Goal: Information Seeking & Learning: Learn about a topic

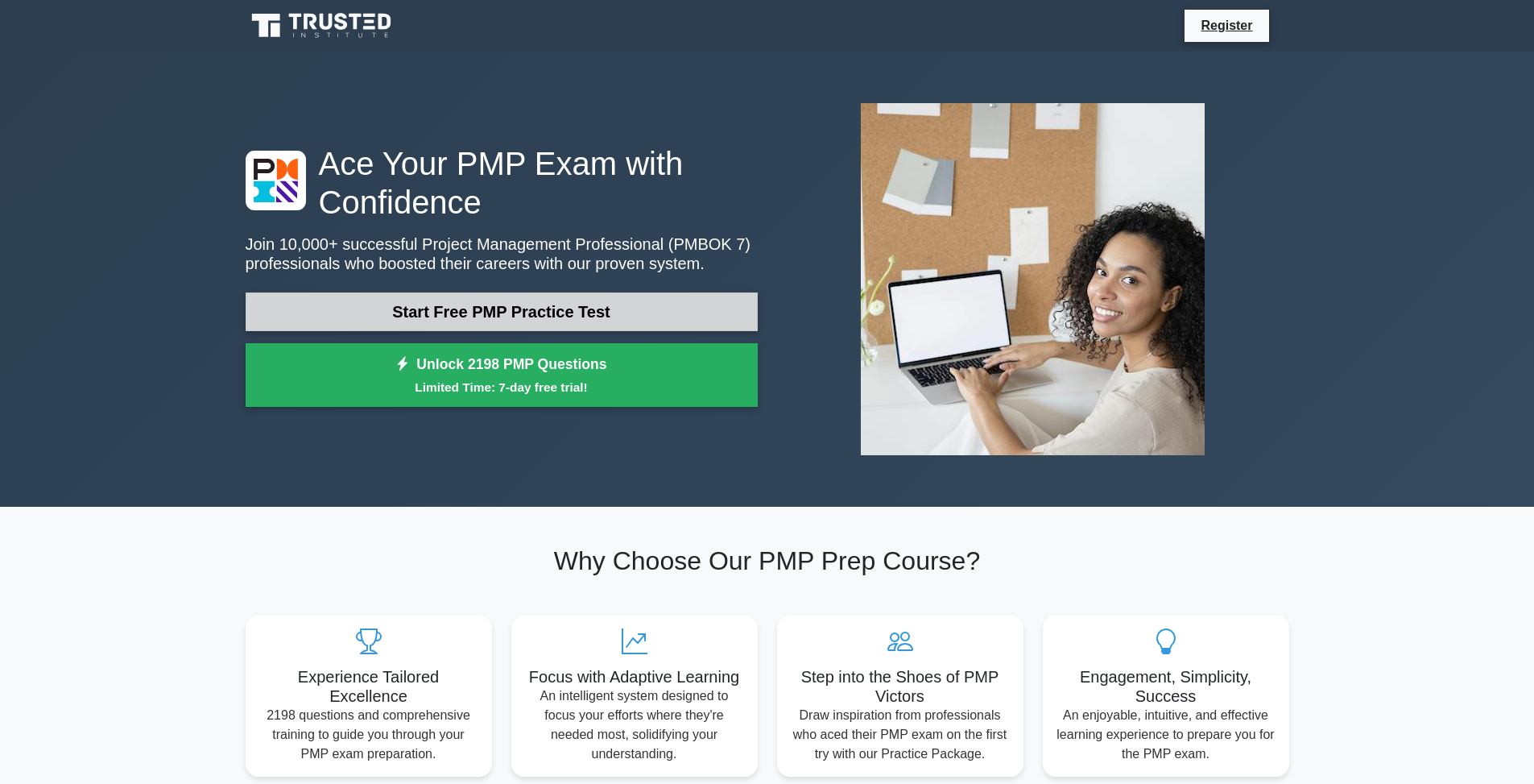
click at [584, 312] on link "Start Free PMP Practice Test" at bounding box center [502, 311] width 513 height 39
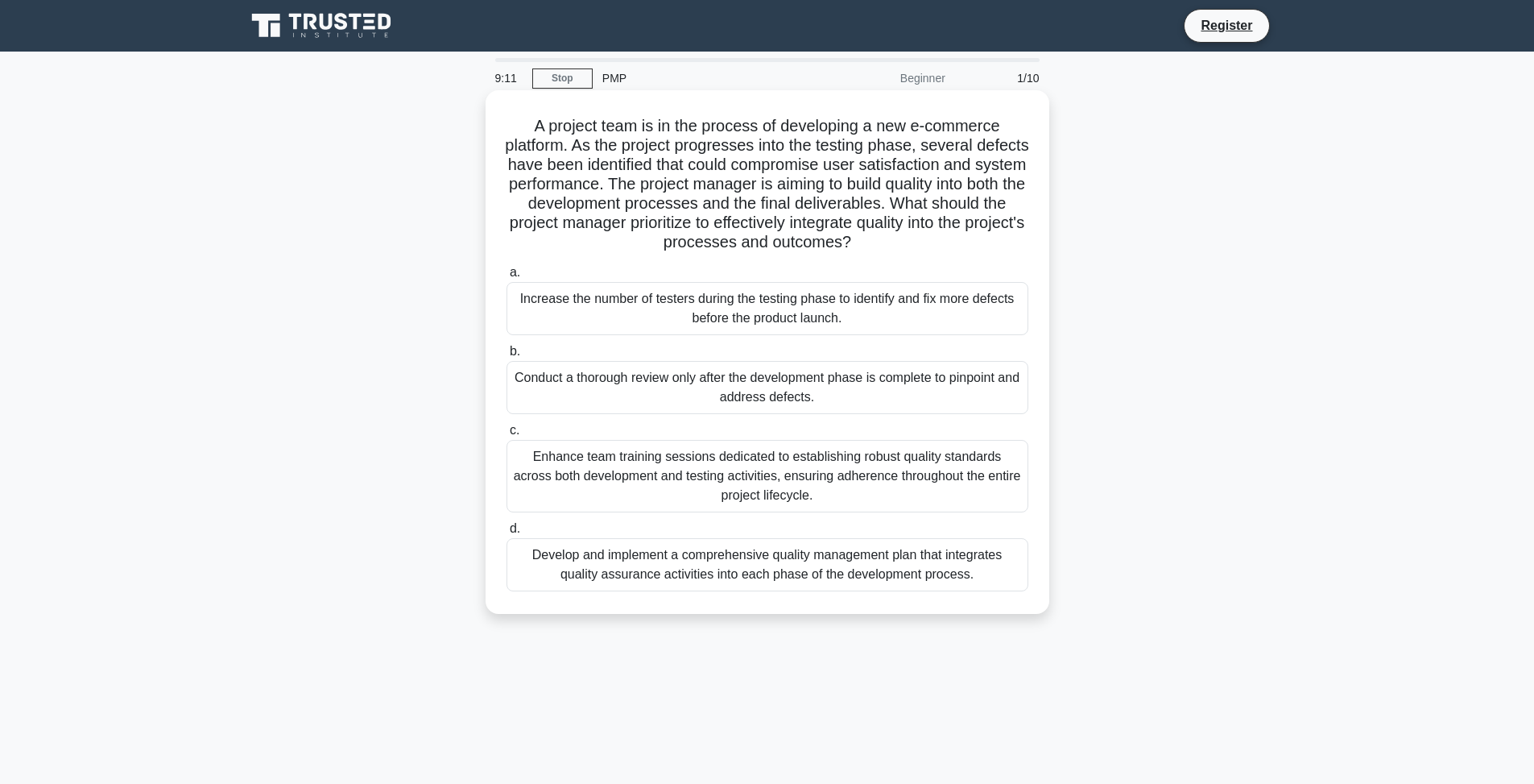
click at [709, 558] on div "Develop and implement a comprehensive quality management plan that integrates q…" at bounding box center [767, 564] width 522 height 53
click at [506, 534] on input "d. Develop and implement a comprehensive quality management plan that integrate…" at bounding box center [506, 529] width 0 height 11
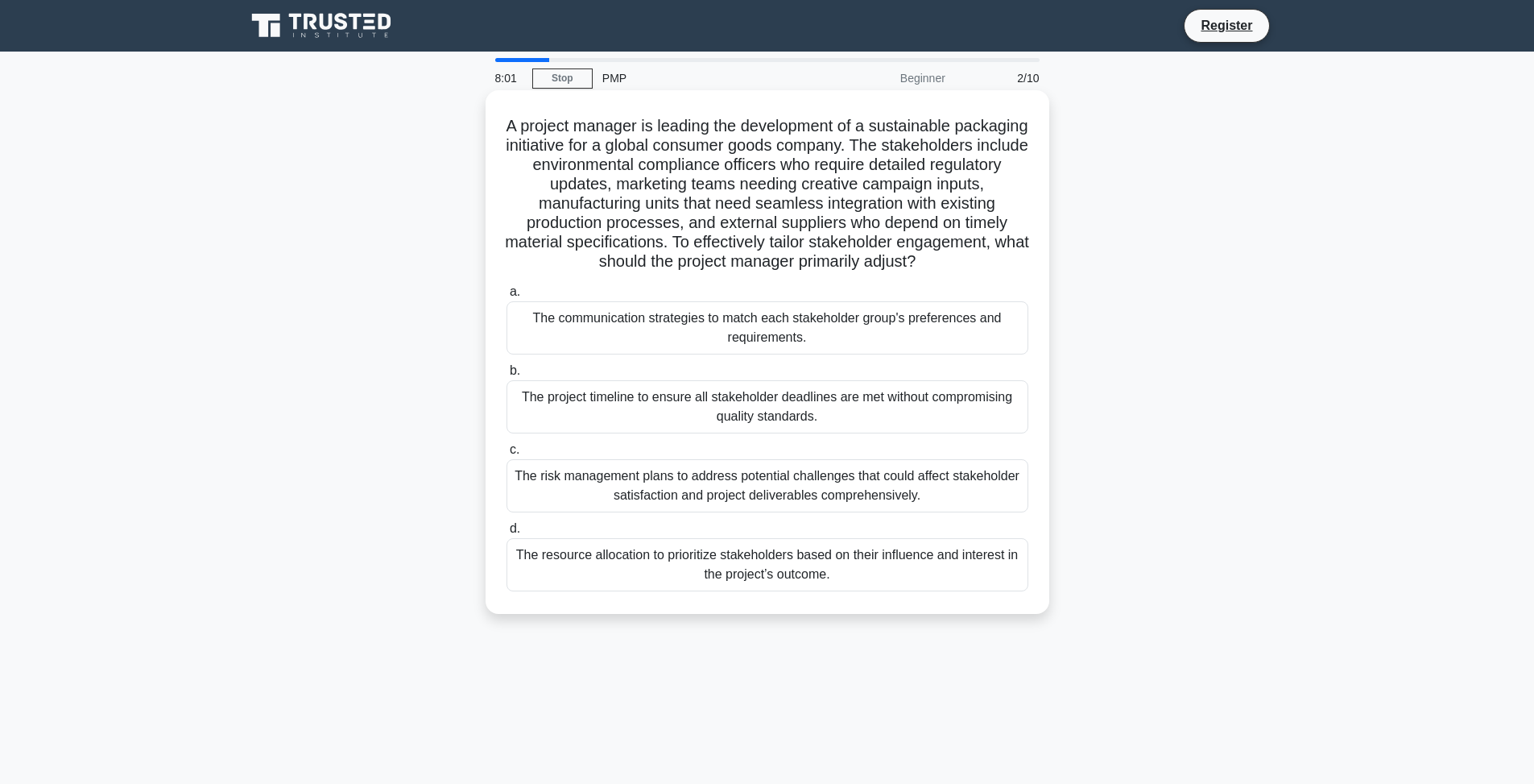
click at [618, 483] on div "The risk management plans to address potential challenges that could affect sta…" at bounding box center [767, 486] width 522 height 53
click at [506, 455] on input "c. The risk management plans to address potential challenges that could affect …" at bounding box center [506, 450] width 0 height 11
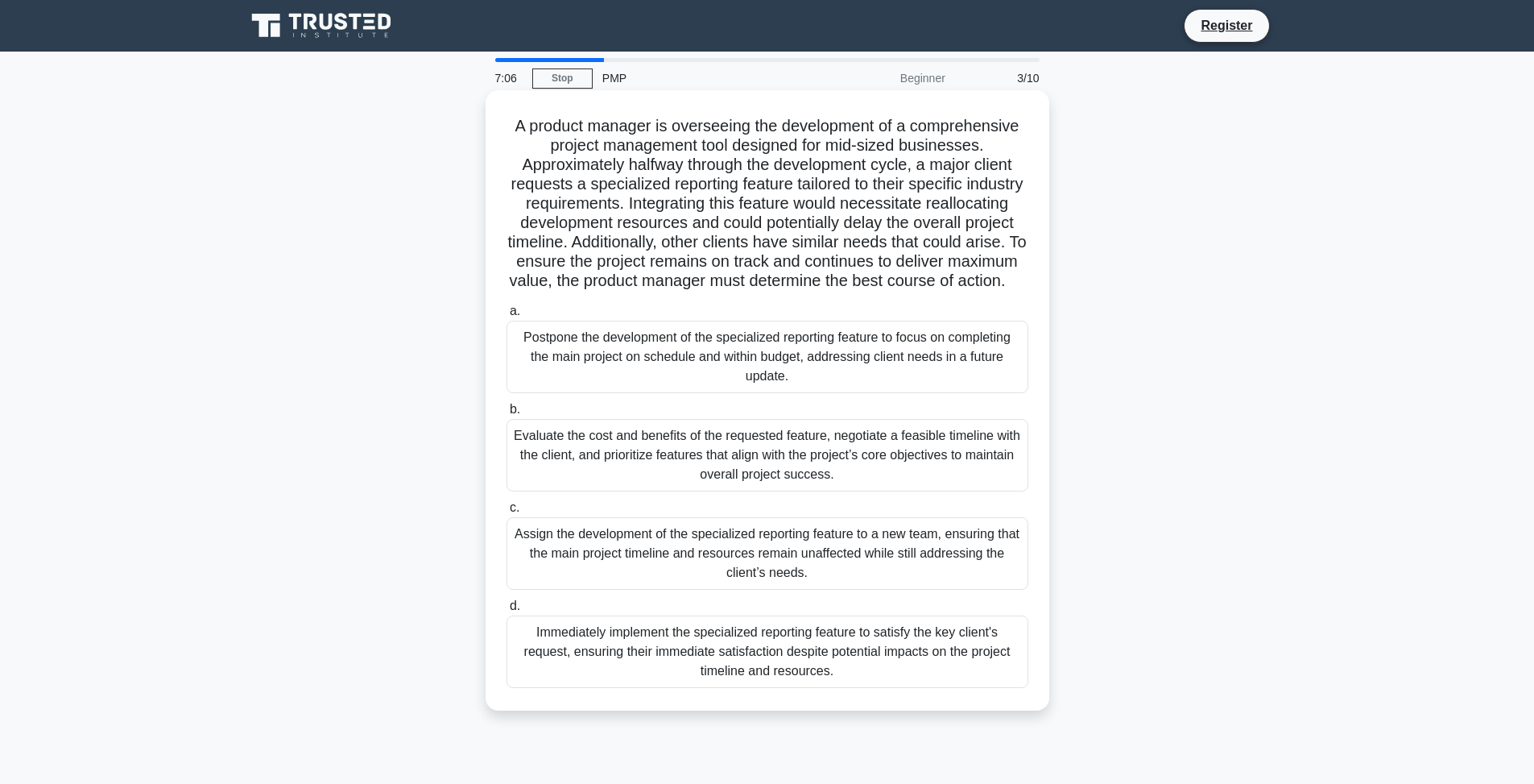
click at [848, 439] on div "Evaluate the cost and benefits of the requested feature, negotiate a feasible t…" at bounding box center [767, 455] width 522 height 73
click at [506, 414] on input "b. Evaluate the cost and benefits of the requested feature, negotiate a feasibl…" at bounding box center [506, 410] width 0 height 11
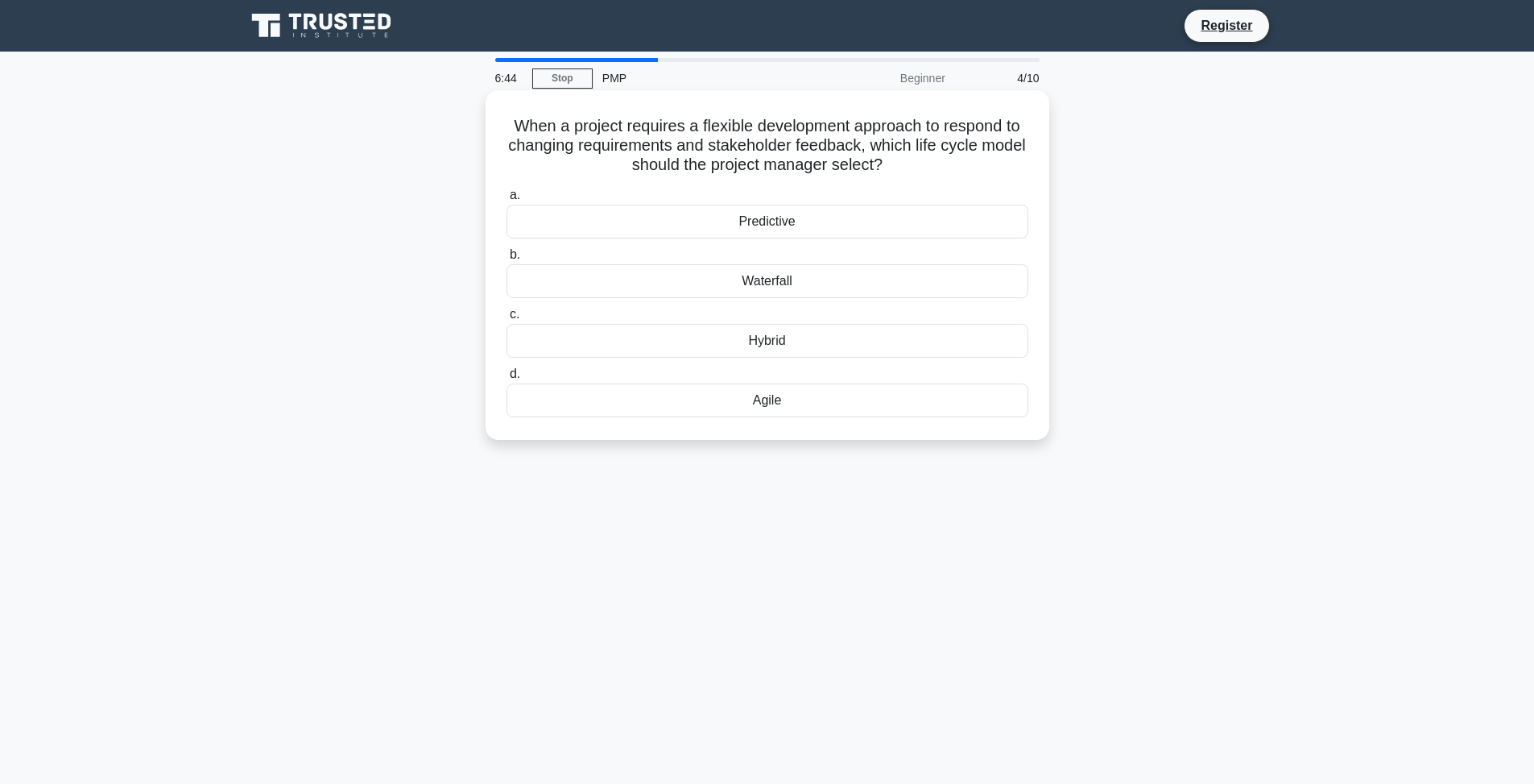
click at [831, 405] on div "Agile" at bounding box center [767, 400] width 522 height 34
click at [506, 379] on input "d. Agile" at bounding box center [506, 374] width 0 height 11
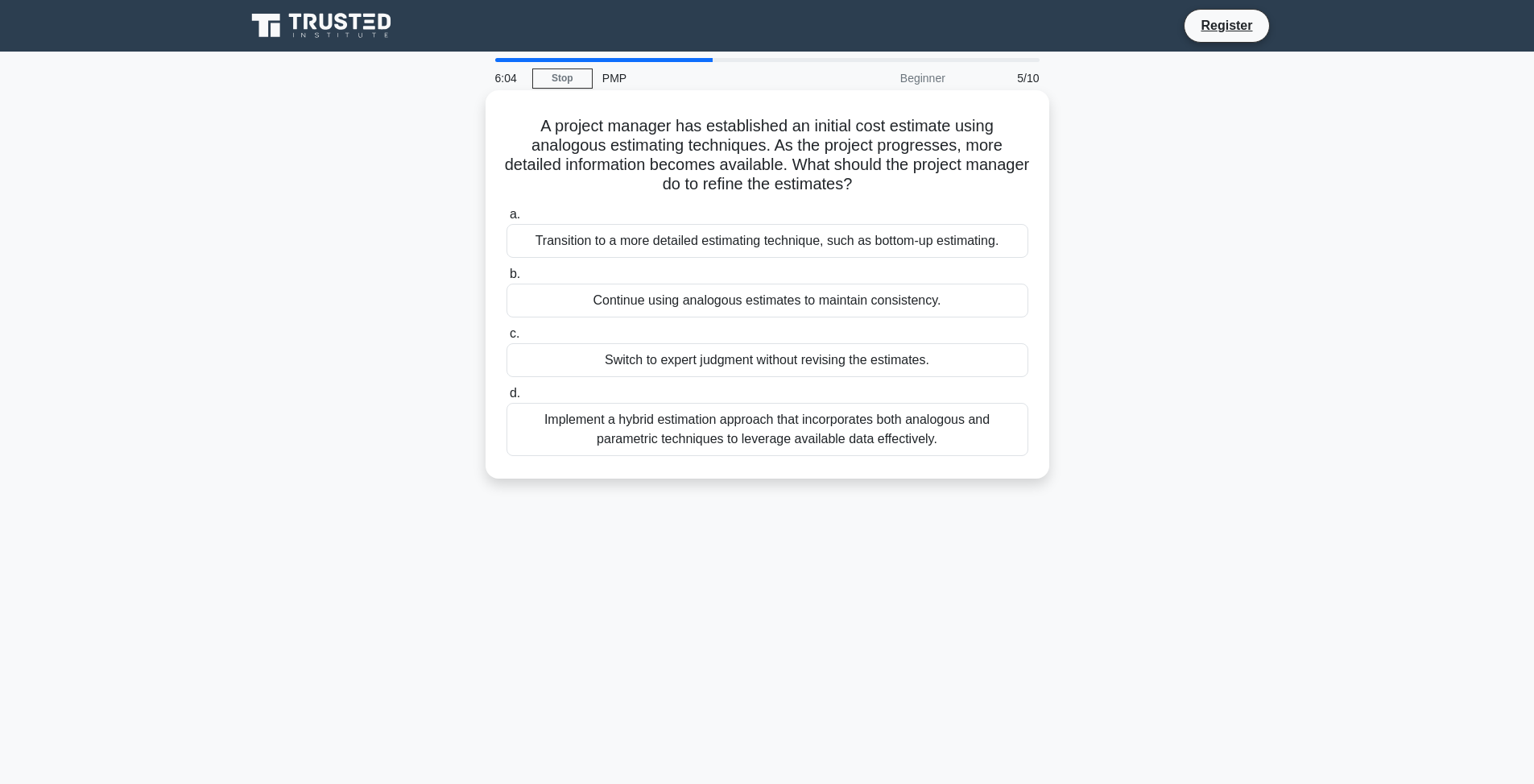
click at [759, 246] on div "Transition to a more detailed estimating technique, such as bottom-up estimatin…" at bounding box center [767, 241] width 522 height 34
click at [506, 220] on input "a. Transition to a more detailed estimating technique, such as bottom-up estima…" at bounding box center [506, 215] width 0 height 11
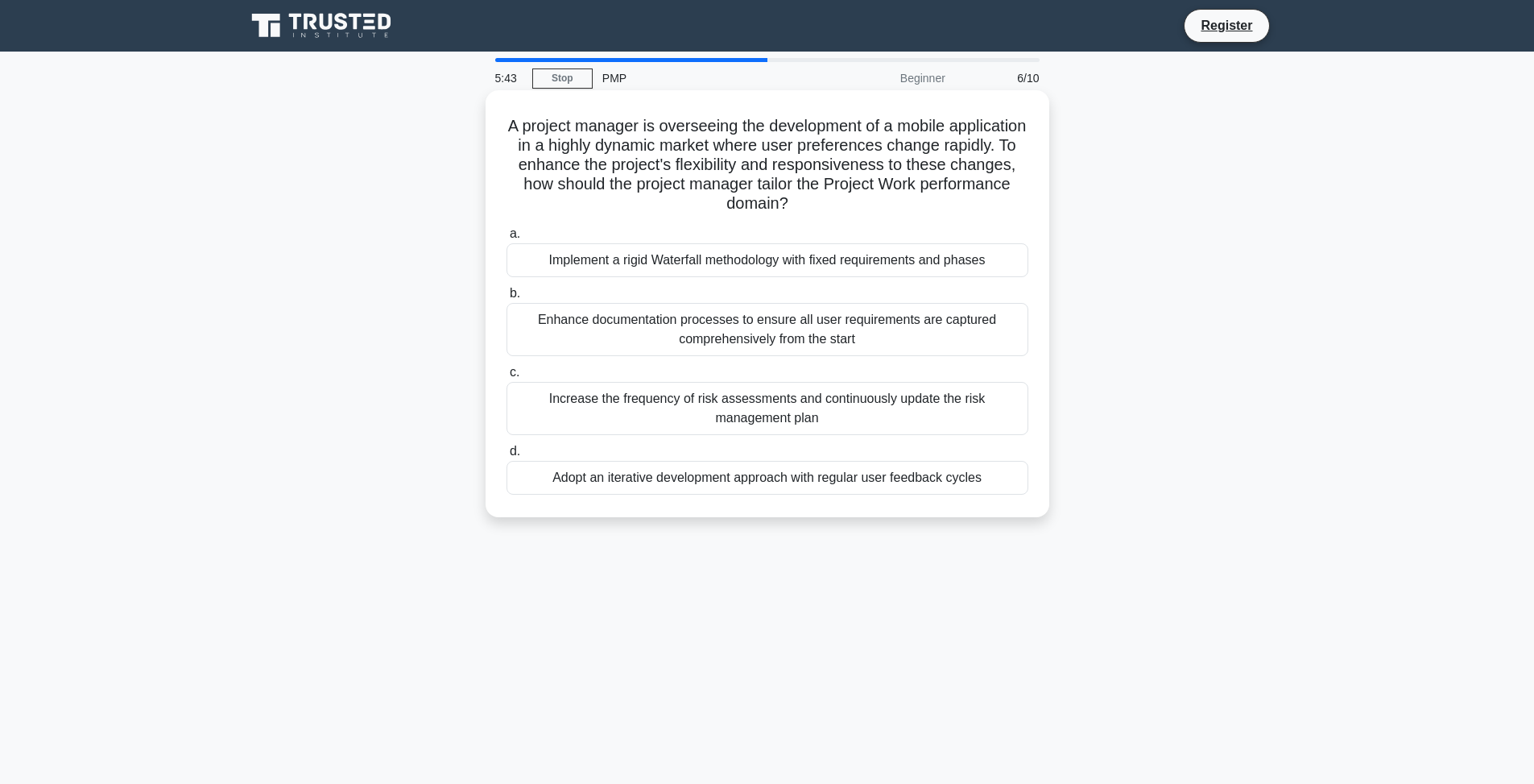
click at [868, 485] on div "Adopt an iterative development approach with regular user feedback cycles" at bounding box center [767, 477] width 522 height 34
click at [506, 457] on input "d. Adopt an iterative development approach with regular user feedback cycles" at bounding box center [506, 451] width 0 height 11
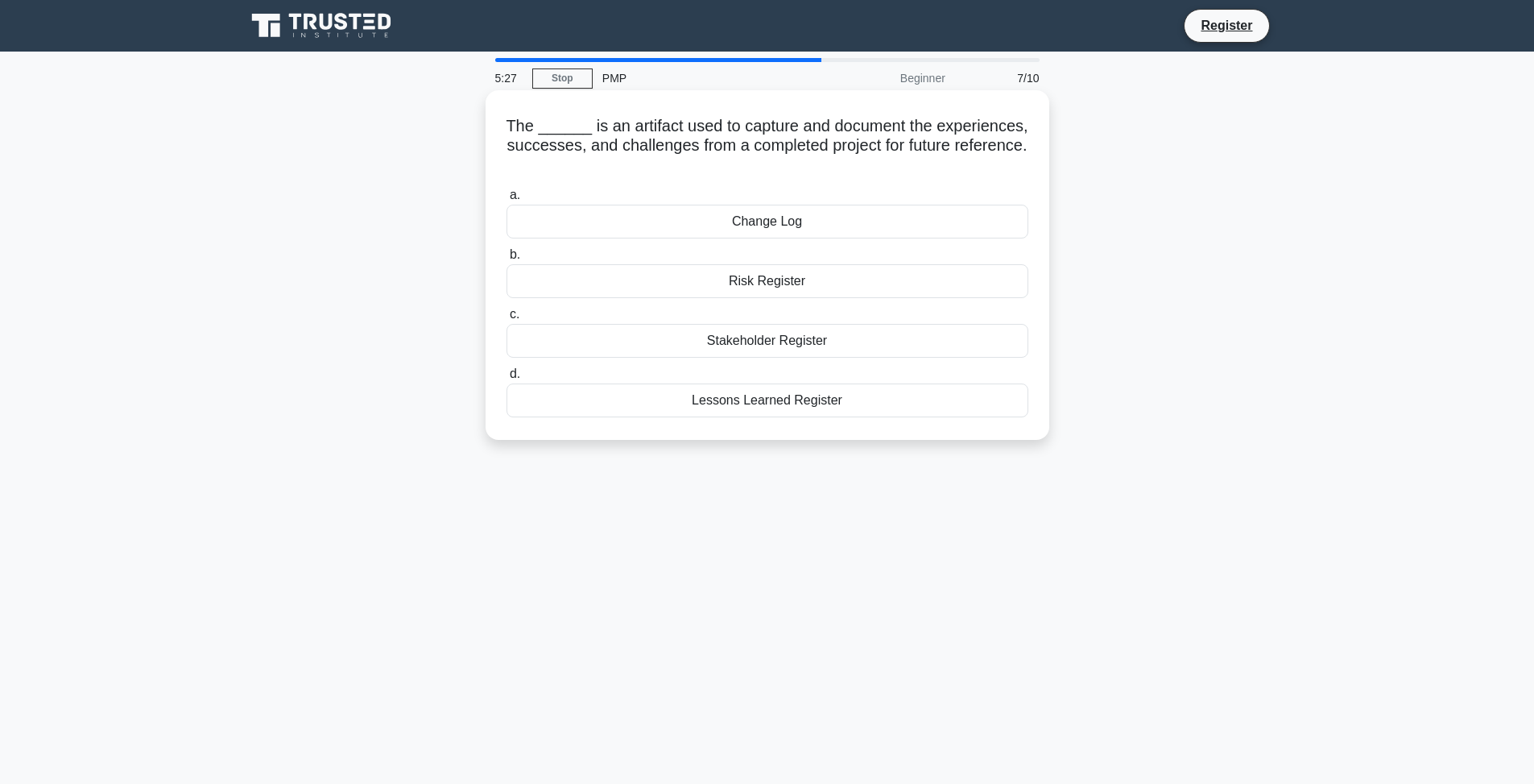
click at [816, 405] on div "Lessons Learned Register" at bounding box center [767, 400] width 522 height 34
click at [506, 379] on input "d. Lessons Learned Register" at bounding box center [506, 374] width 0 height 11
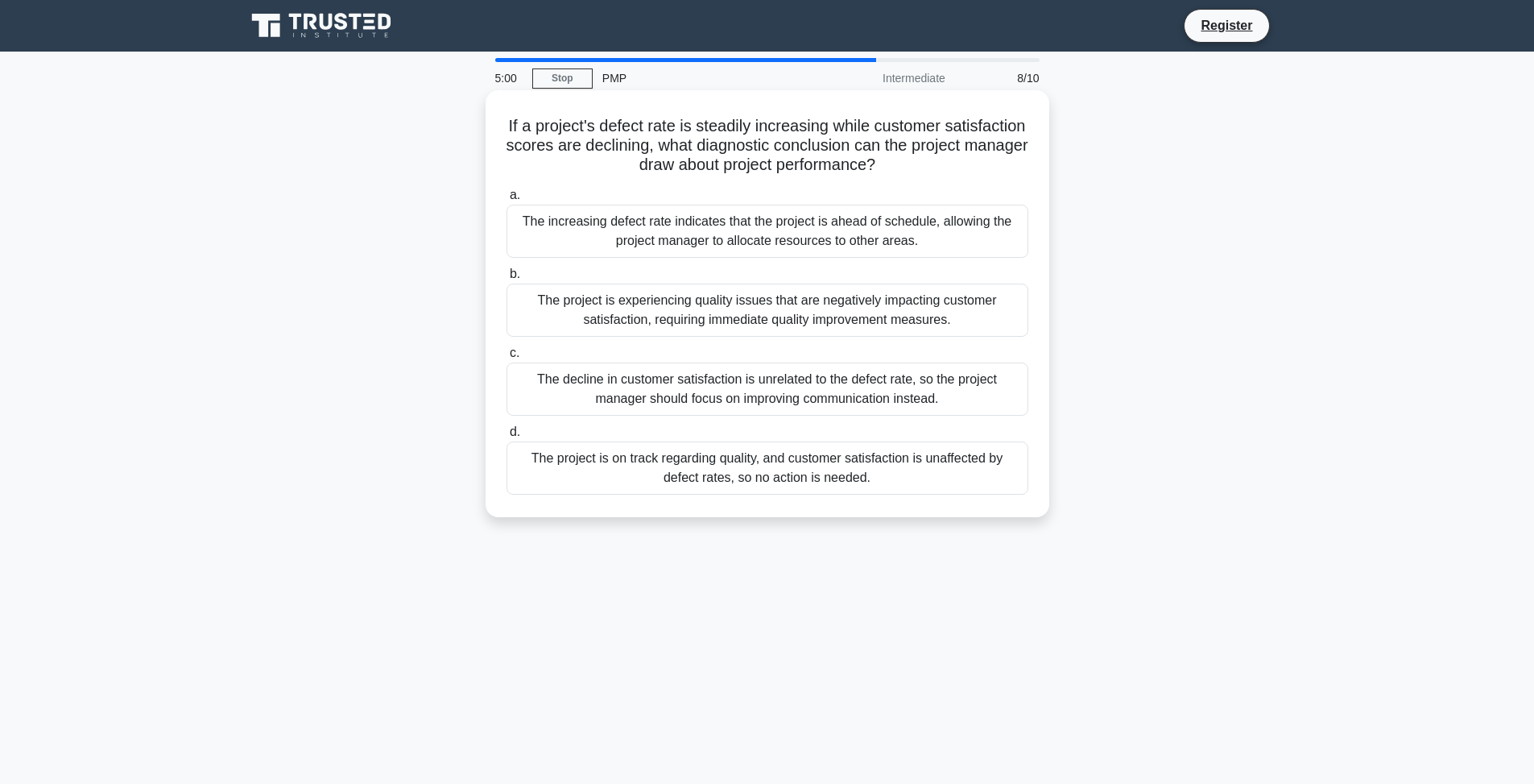
click at [837, 323] on div "The project is experiencing quality issues that are negatively impacting custom…" at bounding box center [767, 309] width 522 height 53
click at [506, 280] on input "b. The project is experiencing quality issues that are negatively impacting cus…" at bounding box center [506, 274] width 0 height 11
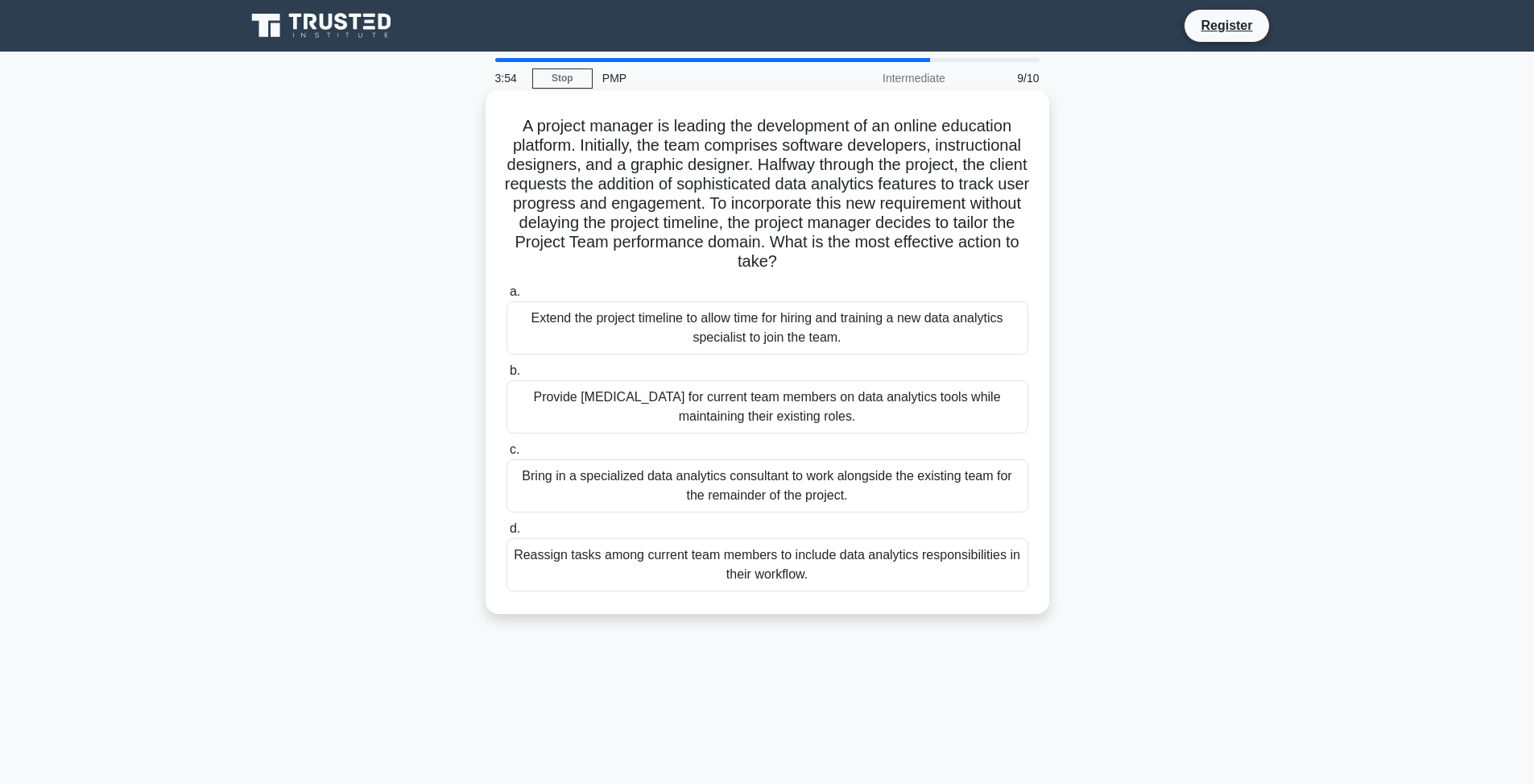
click at [832, 485] on div "Bring in a specialized data analytics consultant to work alongside the existing…" at bounding box center [767, 486] width 522 height 53
click at [506, 455] on input "c. Bring in a specialized data analytics consultant to work alongside the exist…" at bounding box center [506, 450] width 0 height 11
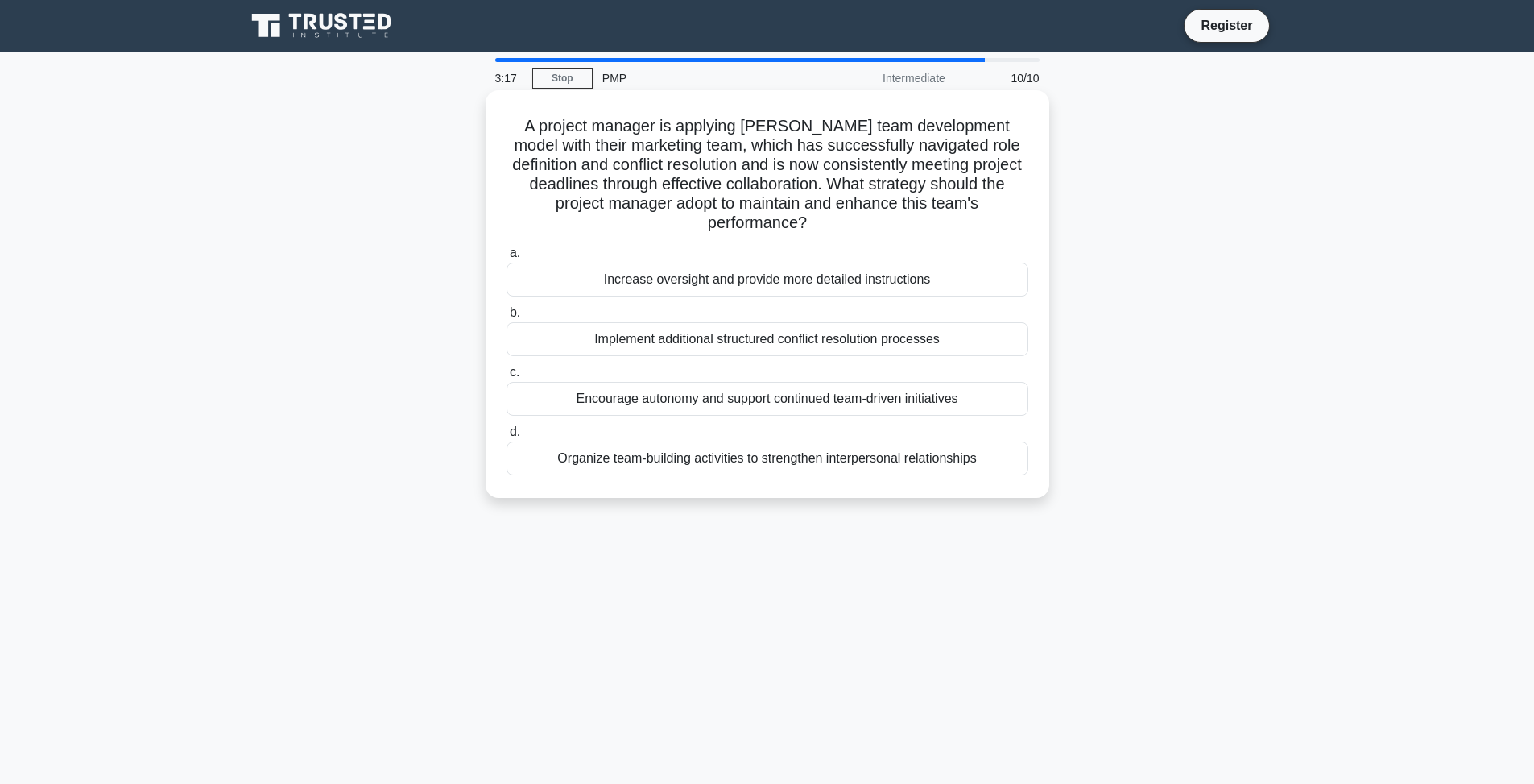
click at [784, 386] on div "Encourage autonomy and support continued team-driven initiatives" at bounding box center [767, 399] width 522 height 34
click at [506, 378] on input "c. Encourage autonomy and support continued team-driven initiatives" at bounding box center [506, 372] width 0 height 11
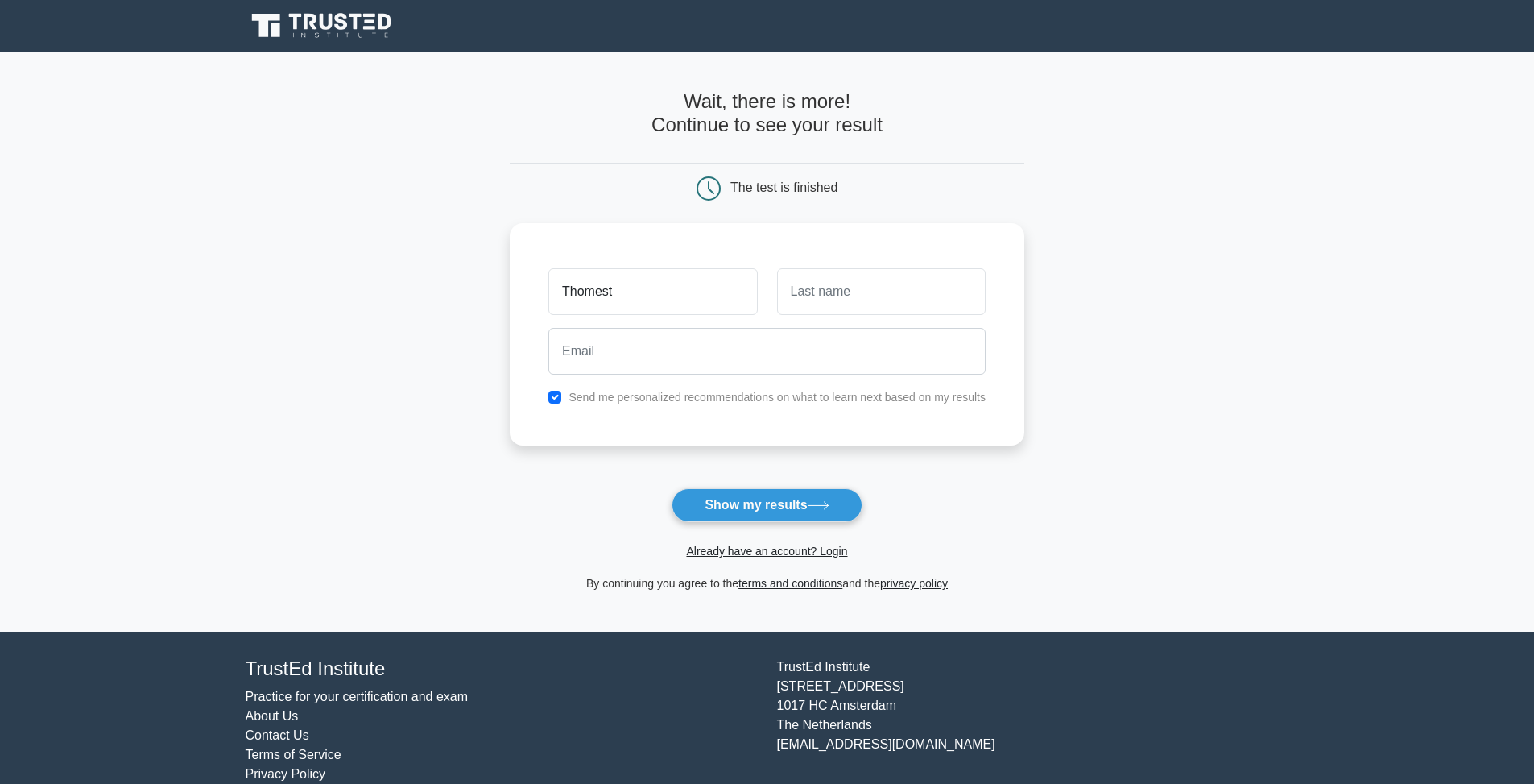
type input "Thomest"
type input "Tan"
type input "t"
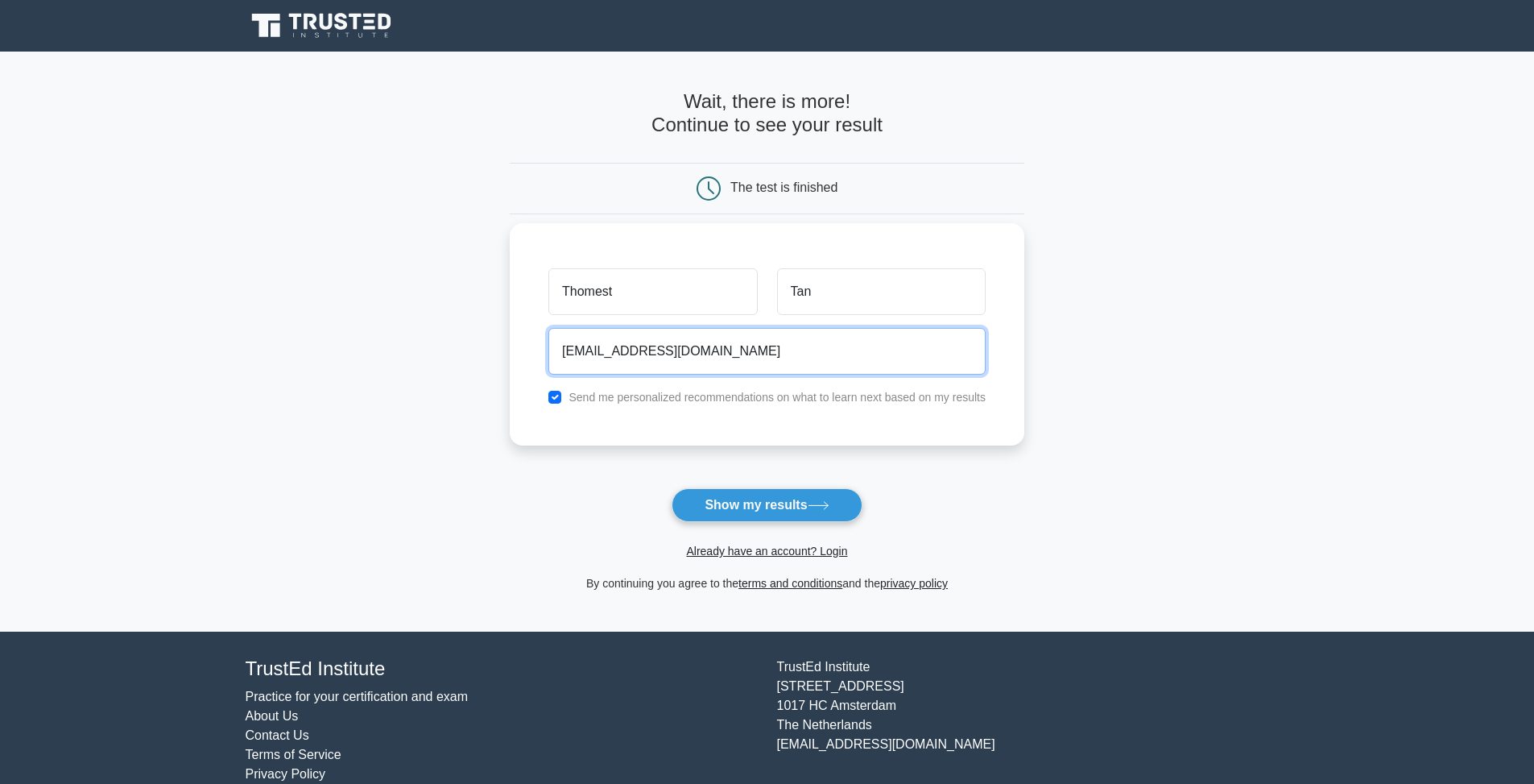
type input "chong718@gmail.com"
click at [559, 399] on input "checkbox" at bounding box center [555, 396] width 13 height 13
checkbox input "false"
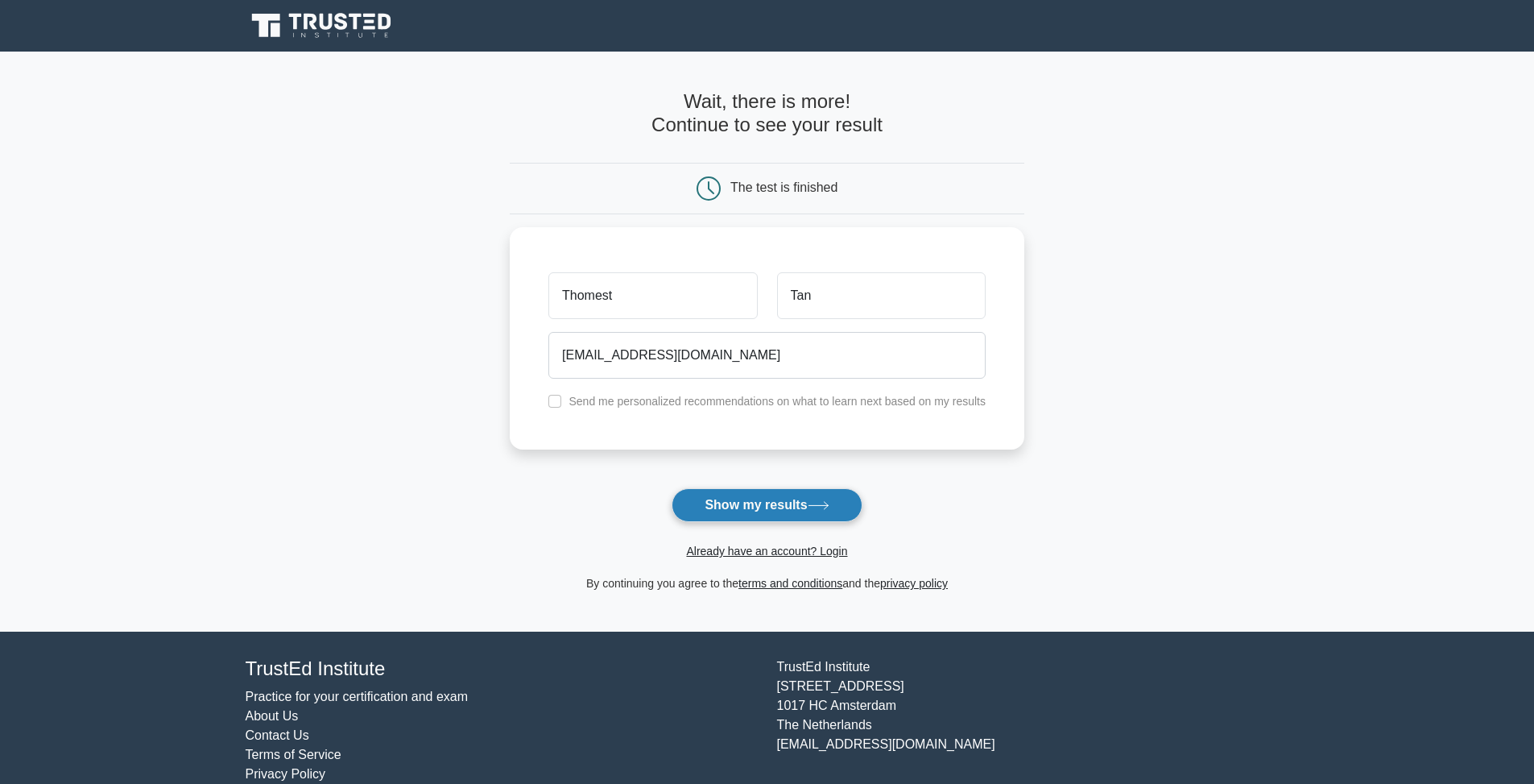
click at [730, 507] on button "Show my results" at bounding box center [766, 505] width 190 height 34
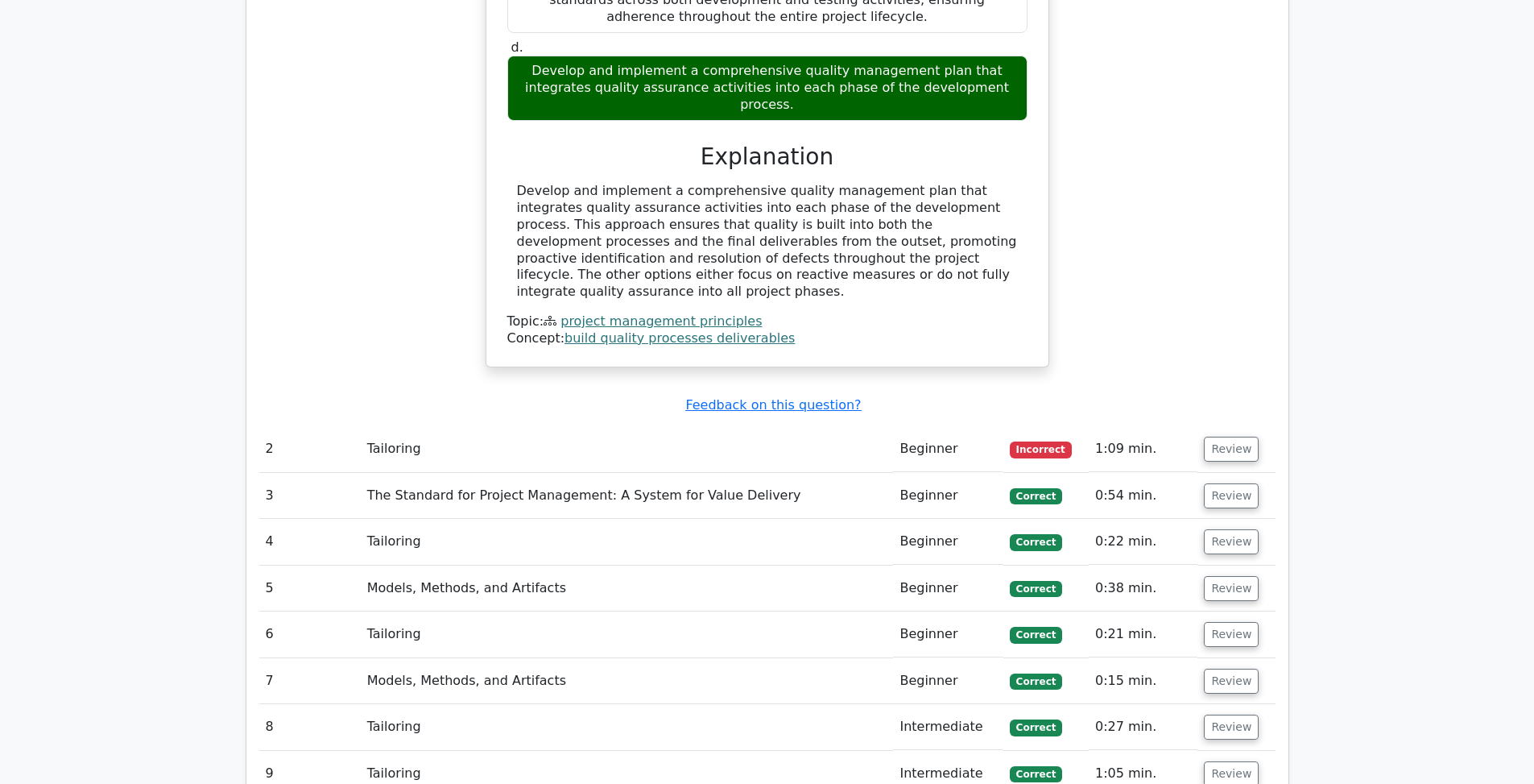
scroll to position [1726, 0]
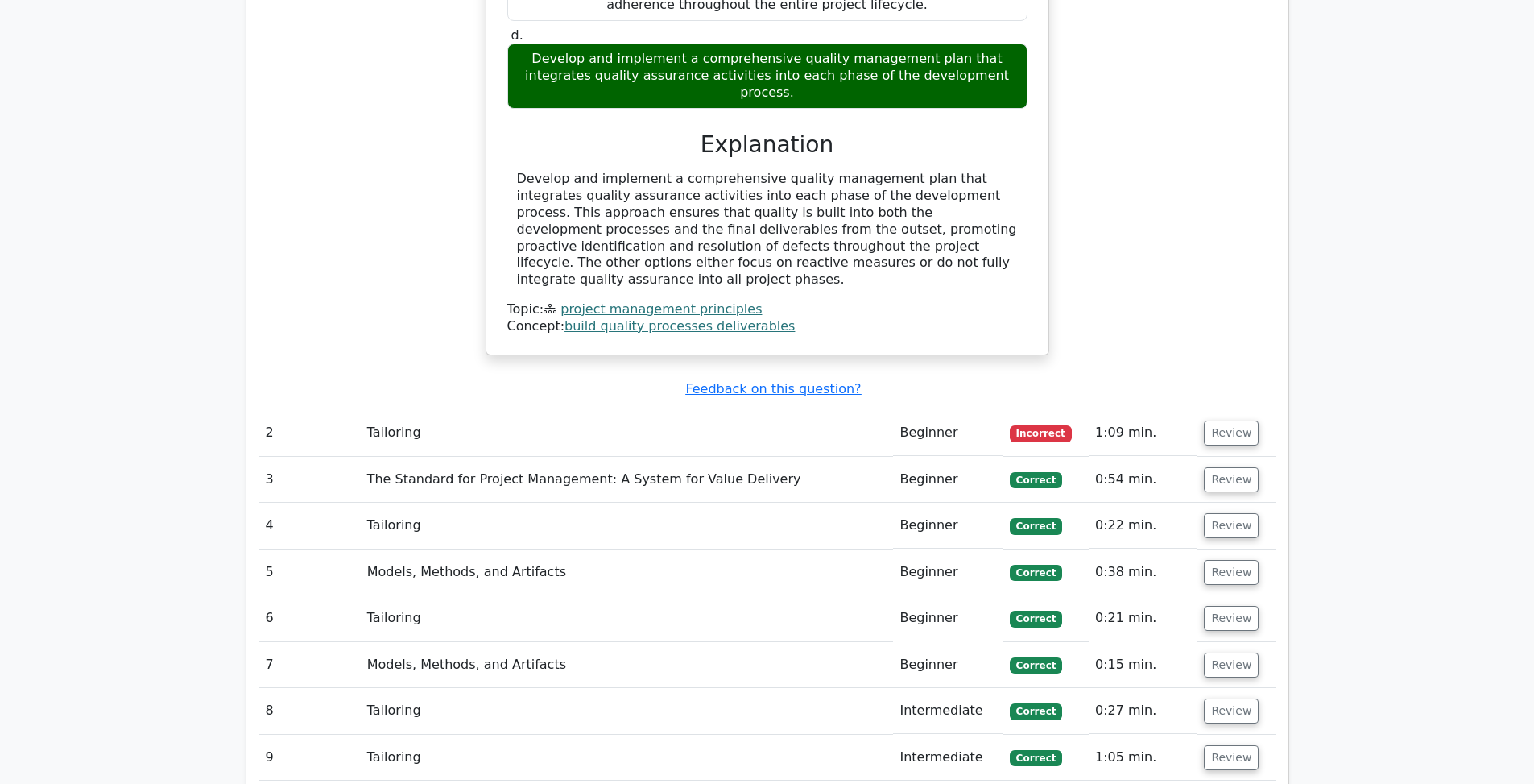
click at [821, 410] on td "Tailoring" at bounding box center [627, 432] width 533 height 46
click at [1232, 421] on button "Review" at bounding box center [1231, 433] width 55 height 25
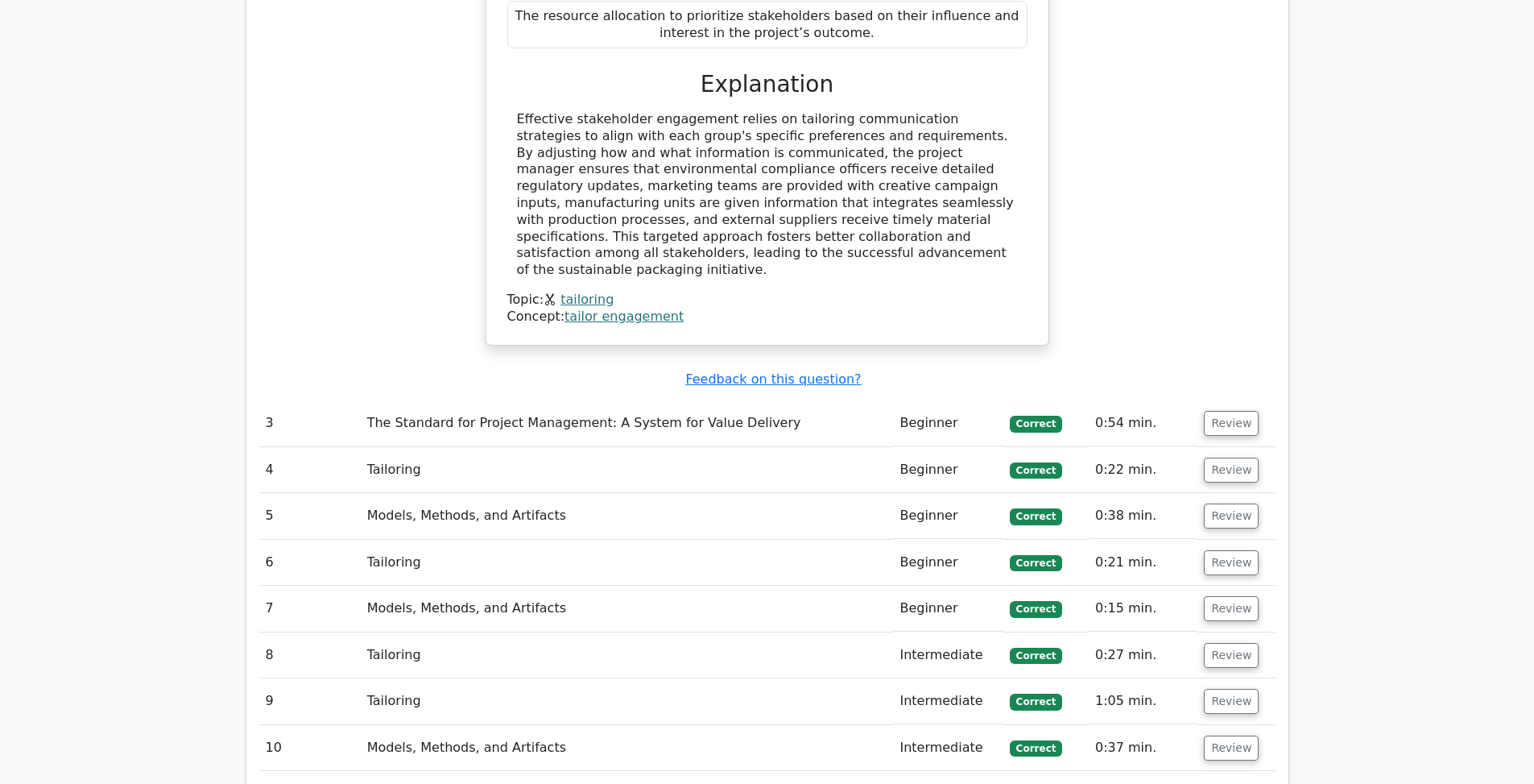
scroll to position [3305, 0]
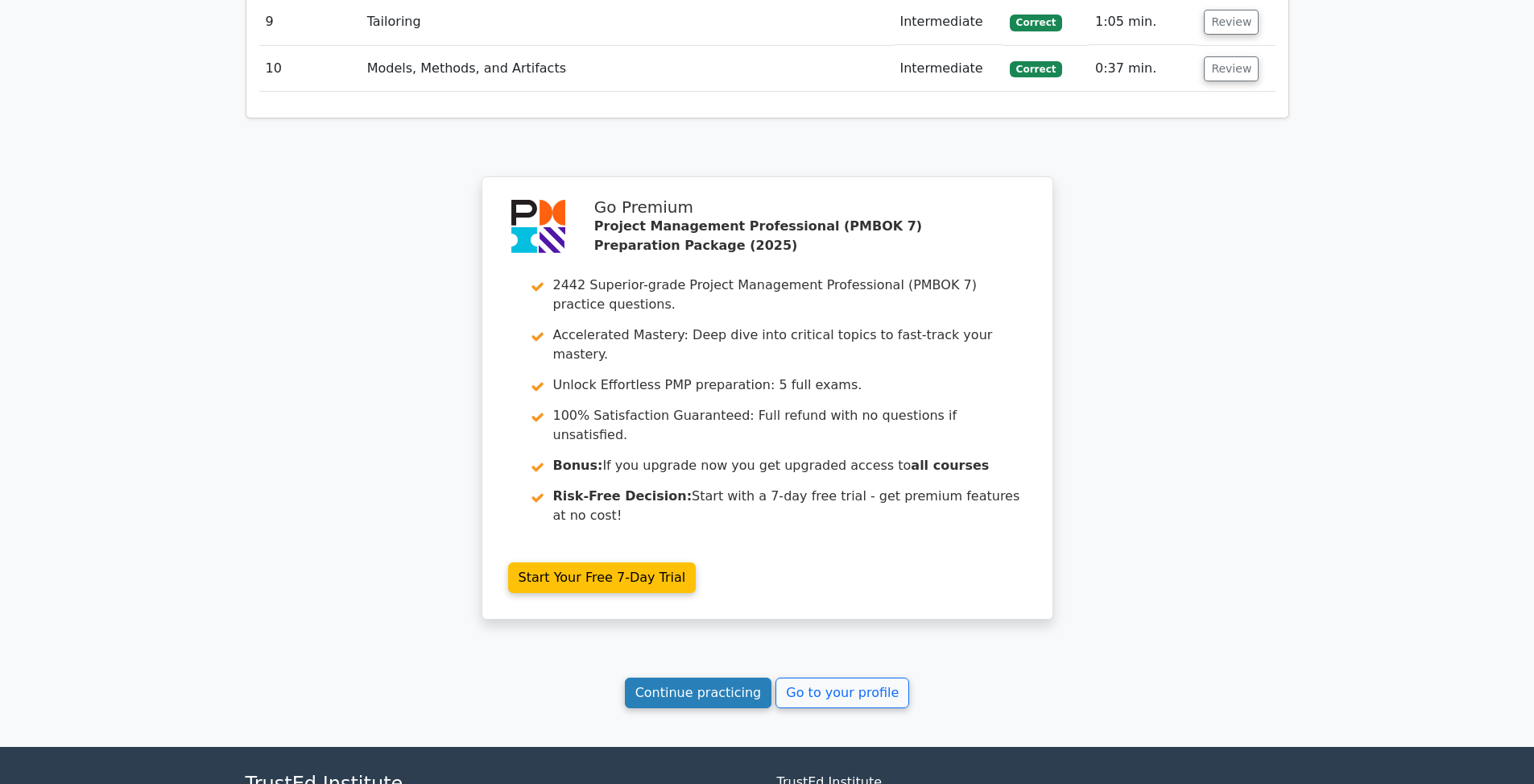
click at [741, 677] on link "Continue practicing" at bounding box center [699, 692] width 147 height 31
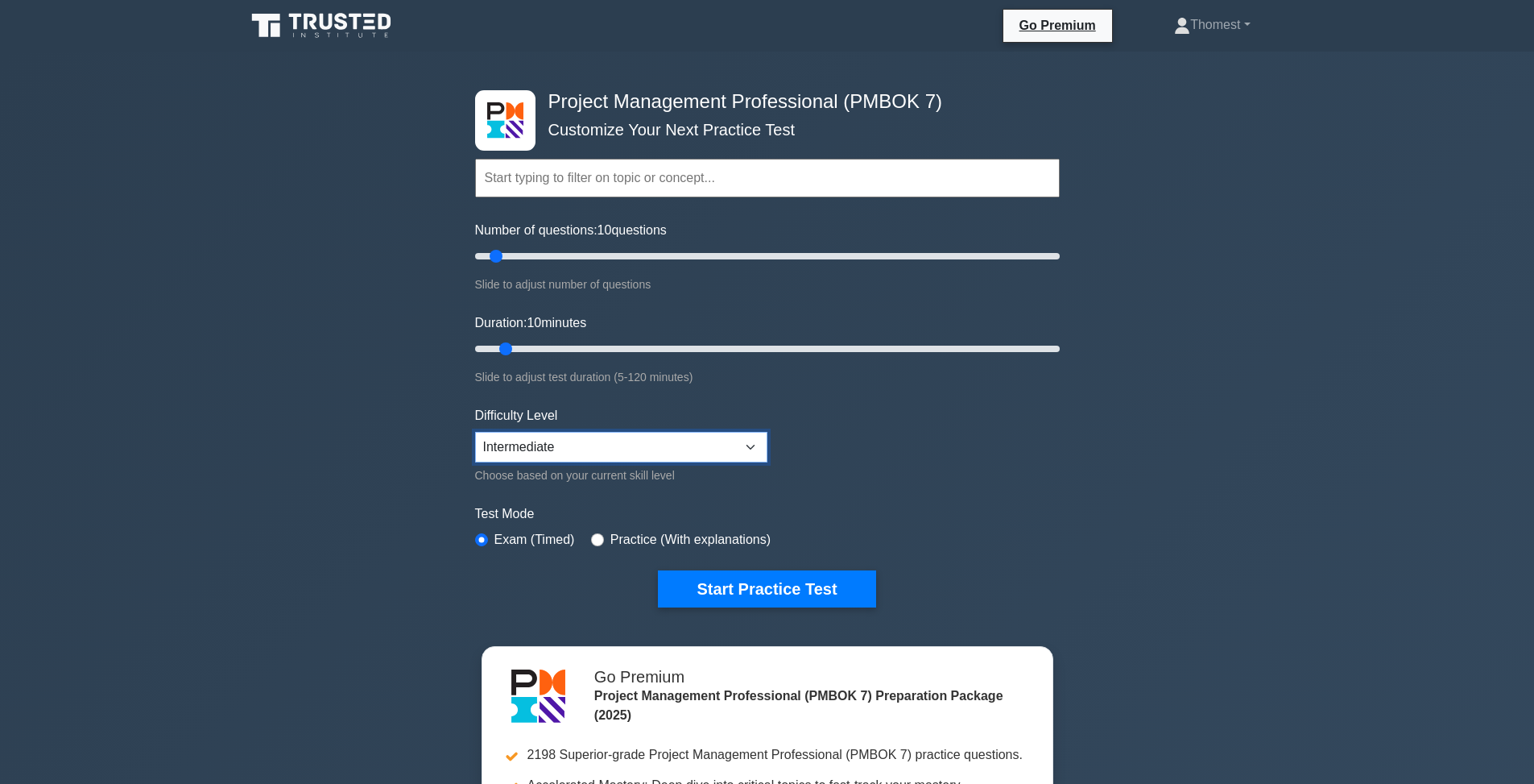
click at [750, 451] on select "Beginner Intermediate Expert" at bounding box center [620, 447] width 292 height 31
click at [753, 450] on select "Beginner Intermediate Expert" at bounding box center [620, 447] width 292 height 31
select select "expert"
click at [791, 583] on button "Start Practice Test" at bounding box center [767, 588] width 218 height 37
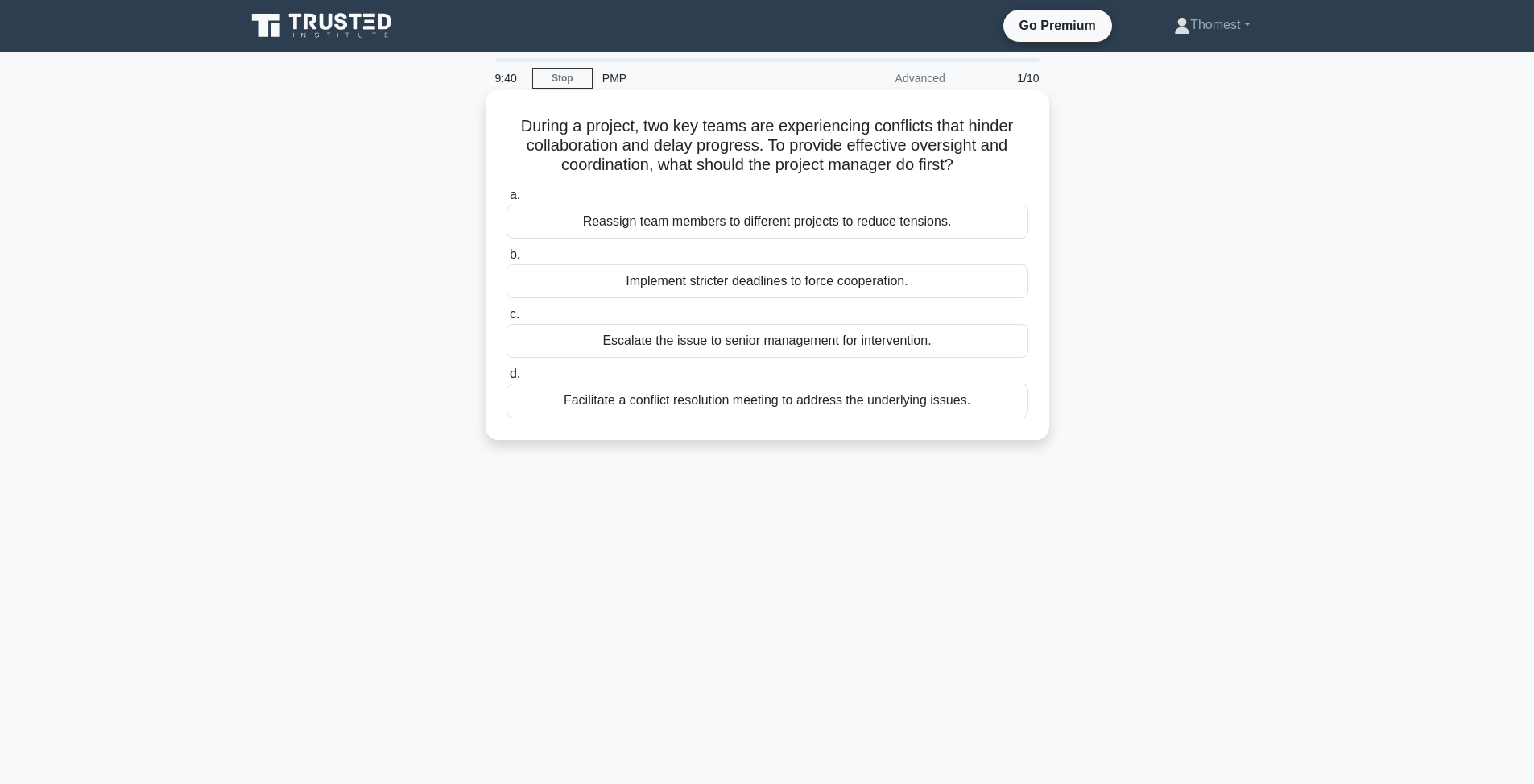
click at [812, 397] on div "Facilitate a conflict resolution meeting to address the underlying issues." at bounding box center [767, 400] width 522 height 34
click at [506, 379] on input "d. Facilitate a conflict resolution meeting to address the underlying issues." at bounding box center [506, 374] width 0 height 11
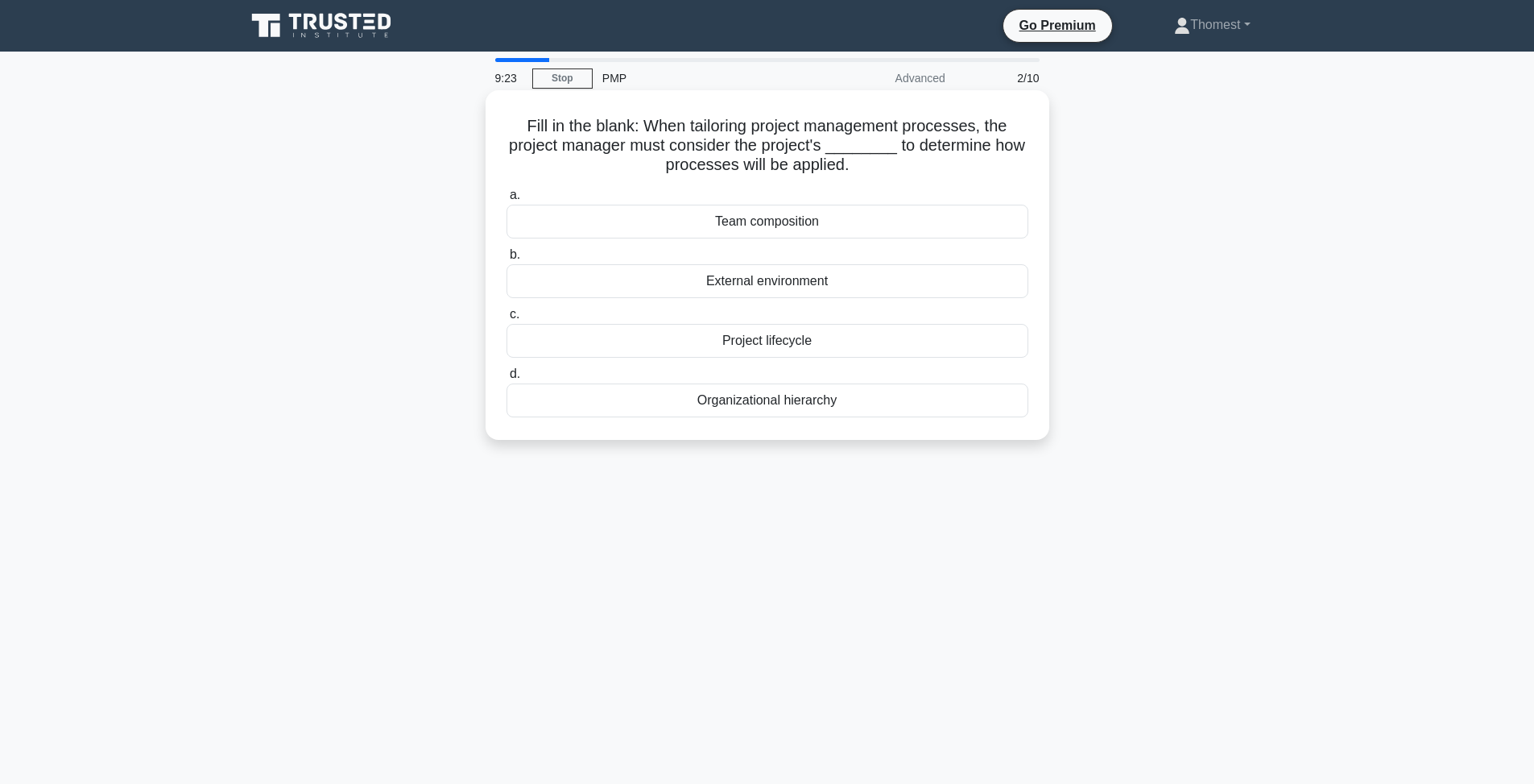
click at [792, 343] on div "Project lifecycle" at bounding box center [767, 341] width 522 height 34
click at [506, 320] on input "c. Project lifecycle" at bounding box center [506, 315] width 0 height 11
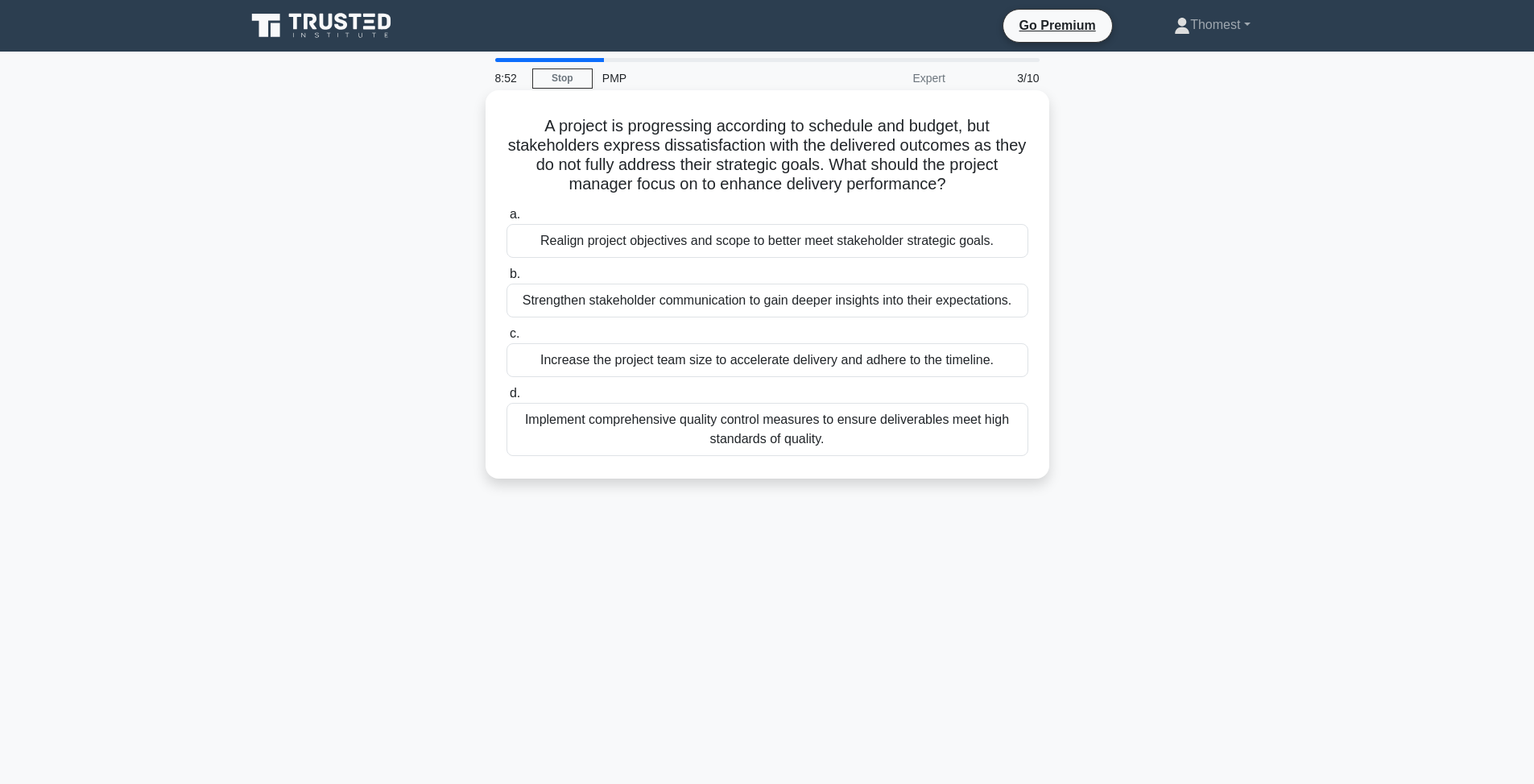
click at [853, 307] on div "Strengthen stakeholder communication to gain deeper insights into their expecta…" at bounding box center [767, 300] width 522 height 34
click at [506, 280] on input "b. Strengthen stakeholder communication to gain deeper insights into their expe…" at bounding box center [506, 274] width 0 height 11
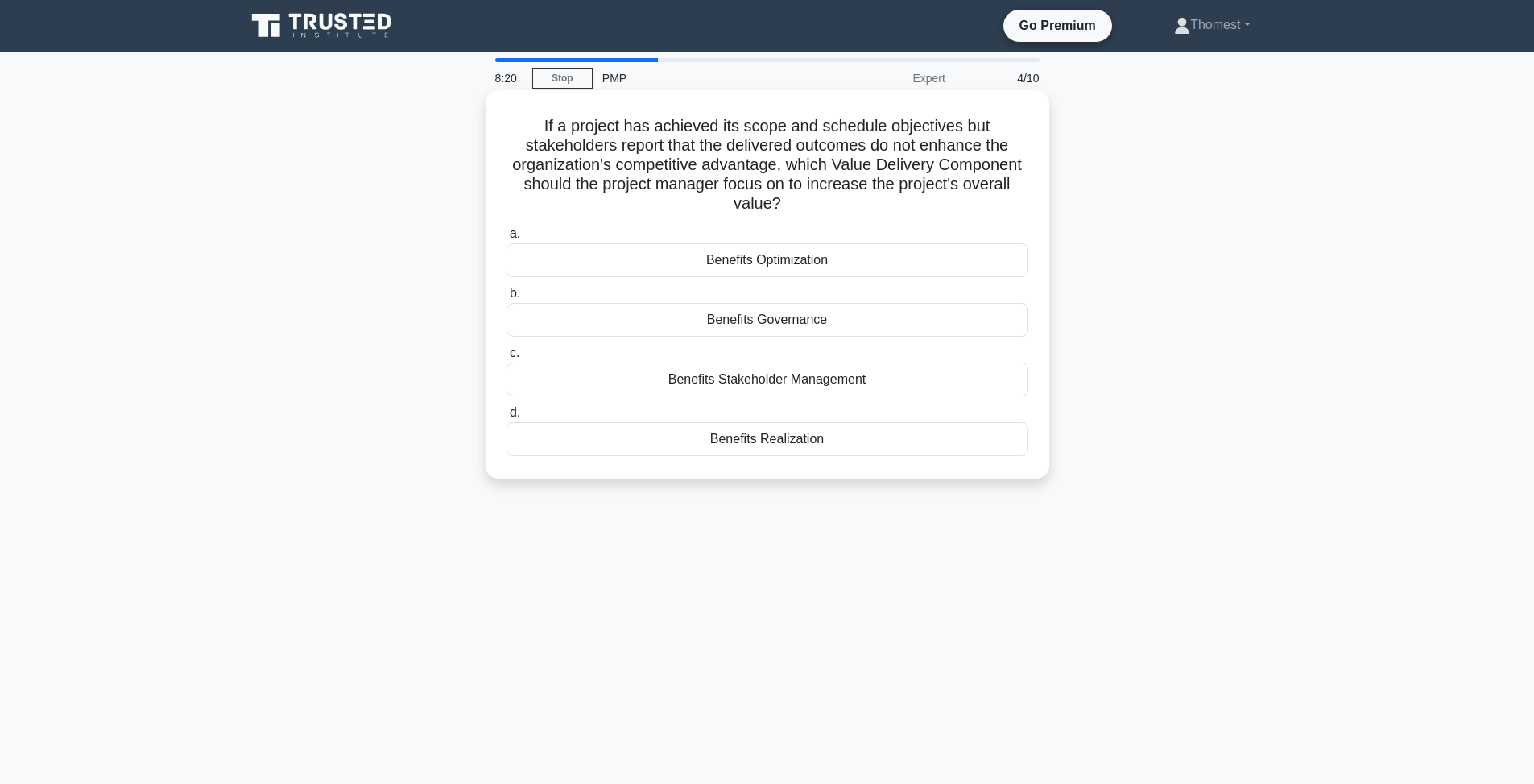
click at [885, 441] on div "Benefits Realization" at bounding box center [767, 439] width 522 height 34
click at [506, 418] on input "d. Benefits Realization" at bounding box center [506, 413] width 0 height 11
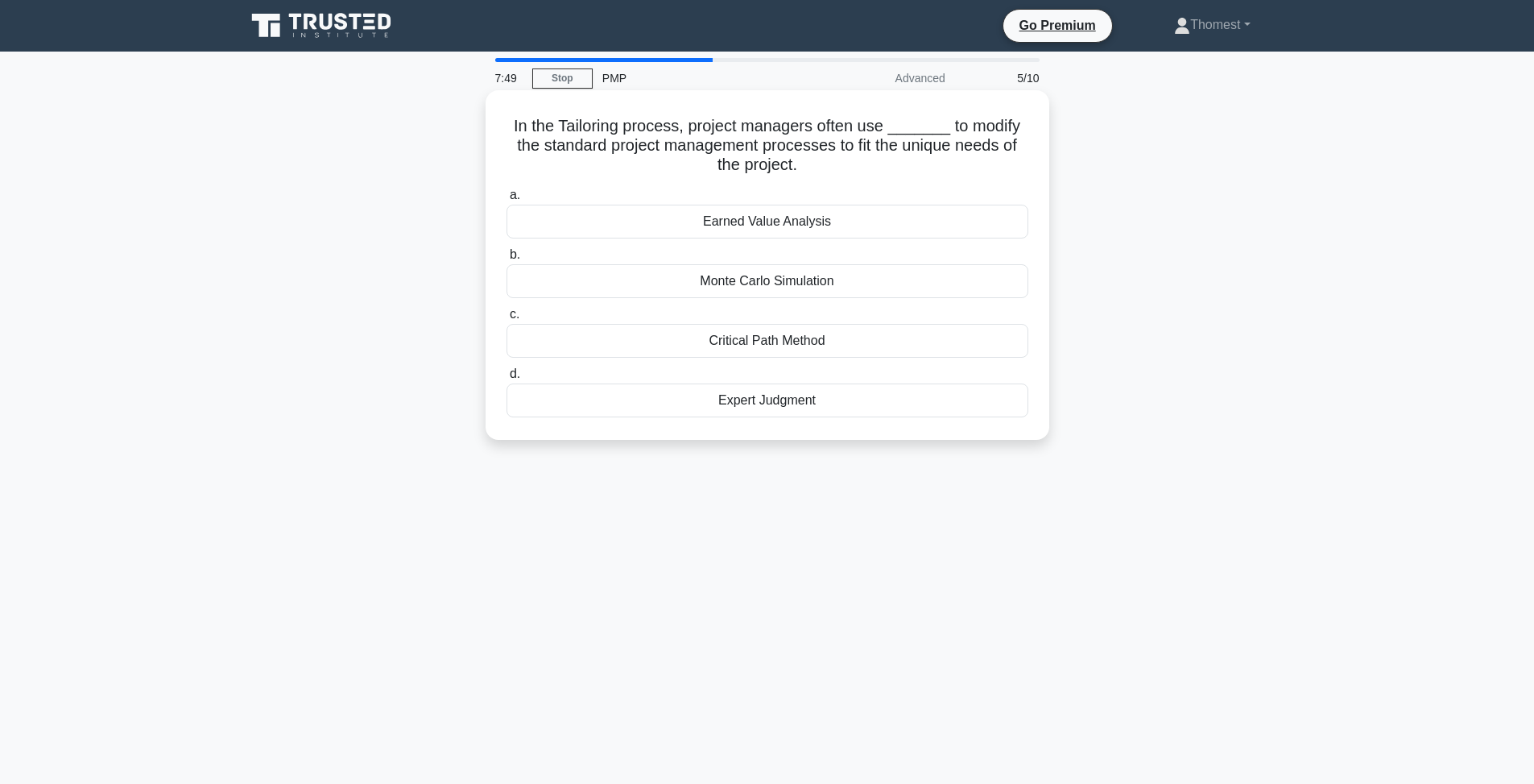
click at [890, 219] on div "Earned Value Analysis" at bounding box center [767, 222] width 522 height 34
click at [506, 200] on input "a. Earned Value Analysis" at bounding box center [506, 195] width 0 height 11
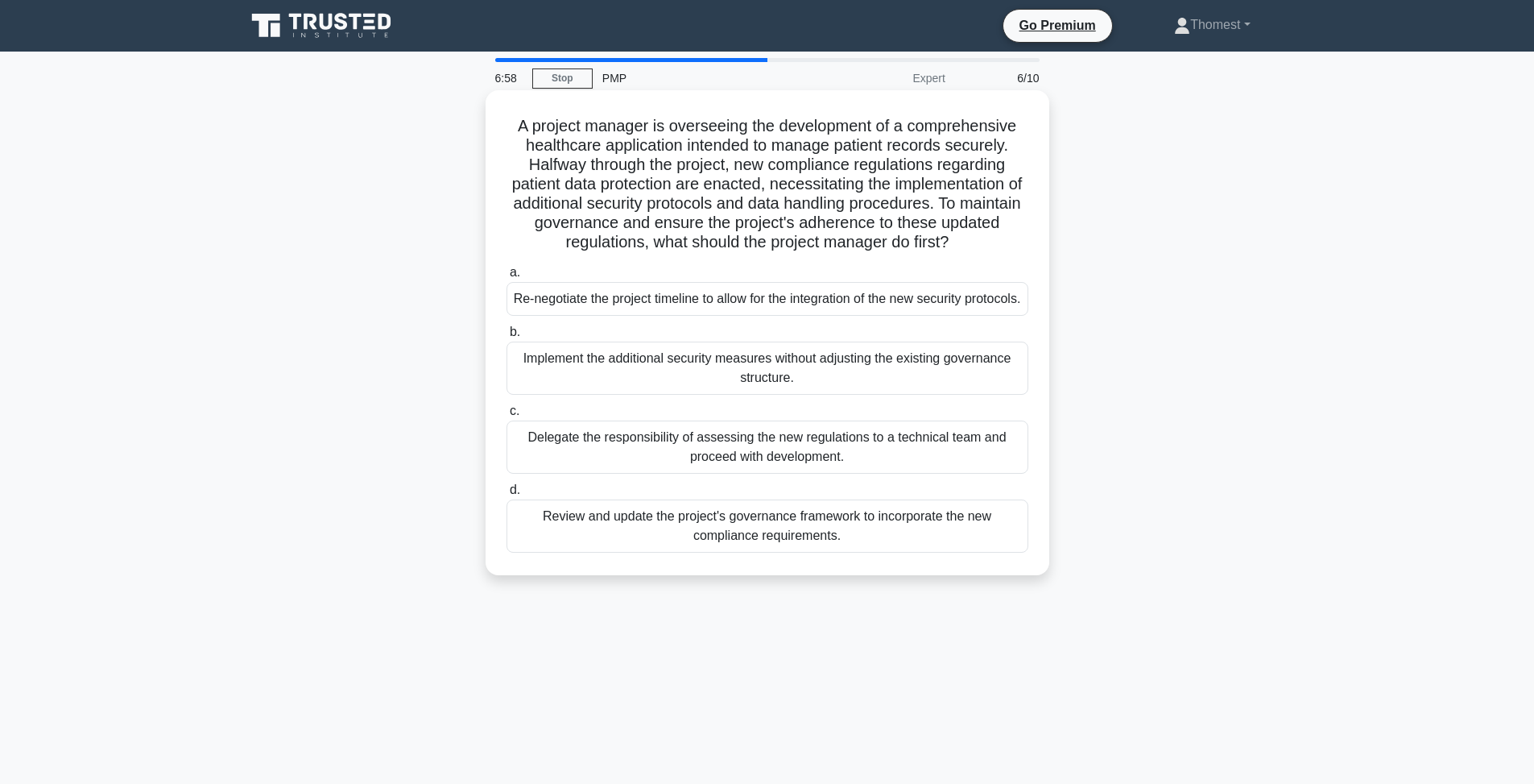
click at [916, 470] on div "Delegate the responsibility of assessing the new regulations to a technical tea…" at bounding box center [767, 447] width 522 height 53
click at [506, 416] on input "c. Delegate the responsibility of assessing the new regulations to a technical …" at bounding box center [506, 411] width 0 height 11
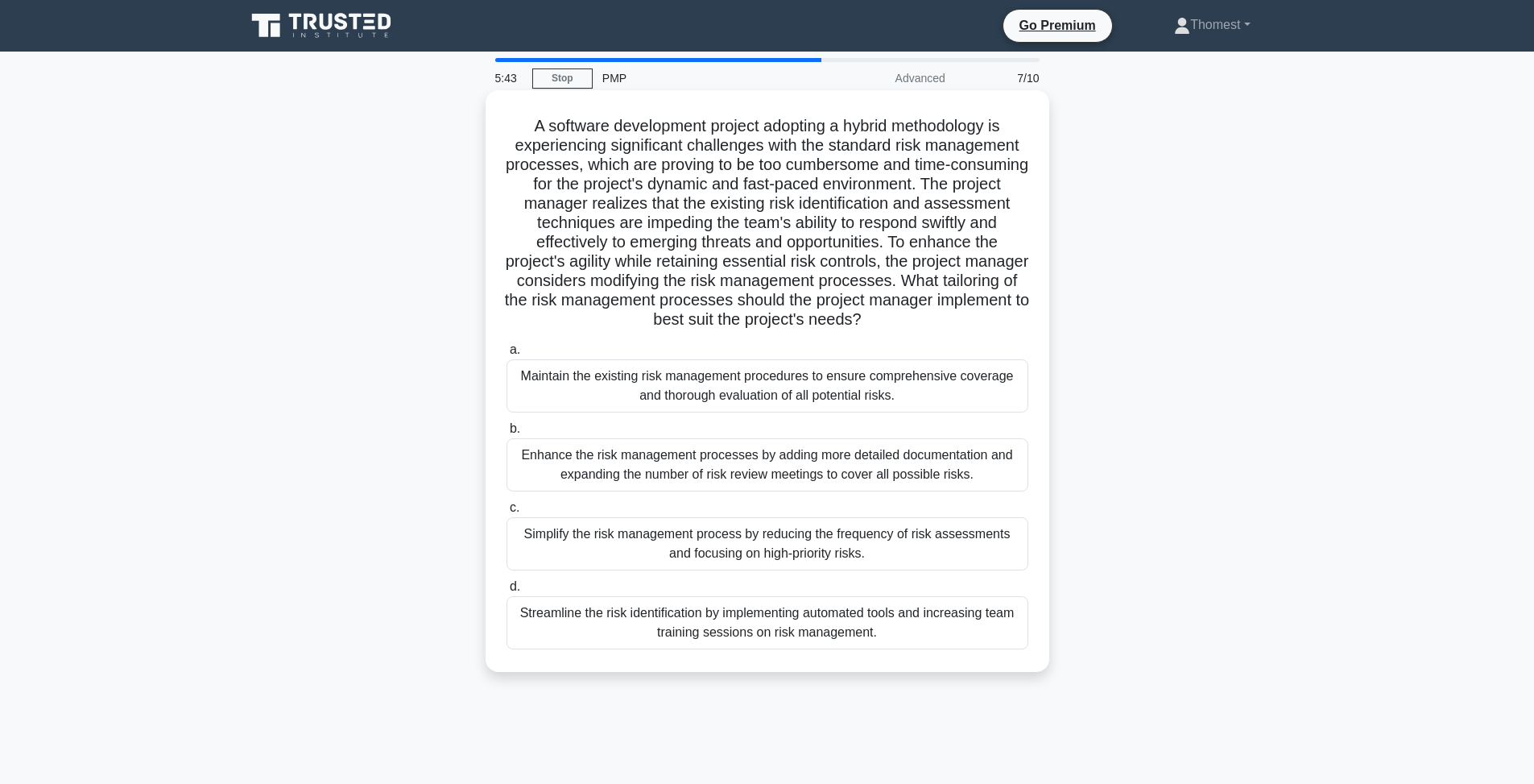
click at [923, 630] on div "Streamline the risk identification by implementing automated tools and increasi…" at bounding box center [767, 622] width 522 height 53
click at [506, 592] on input "d. Streamline the risk identification by implementing automated tools and incre…" at bounding box center [506, 587] width 0 height 11
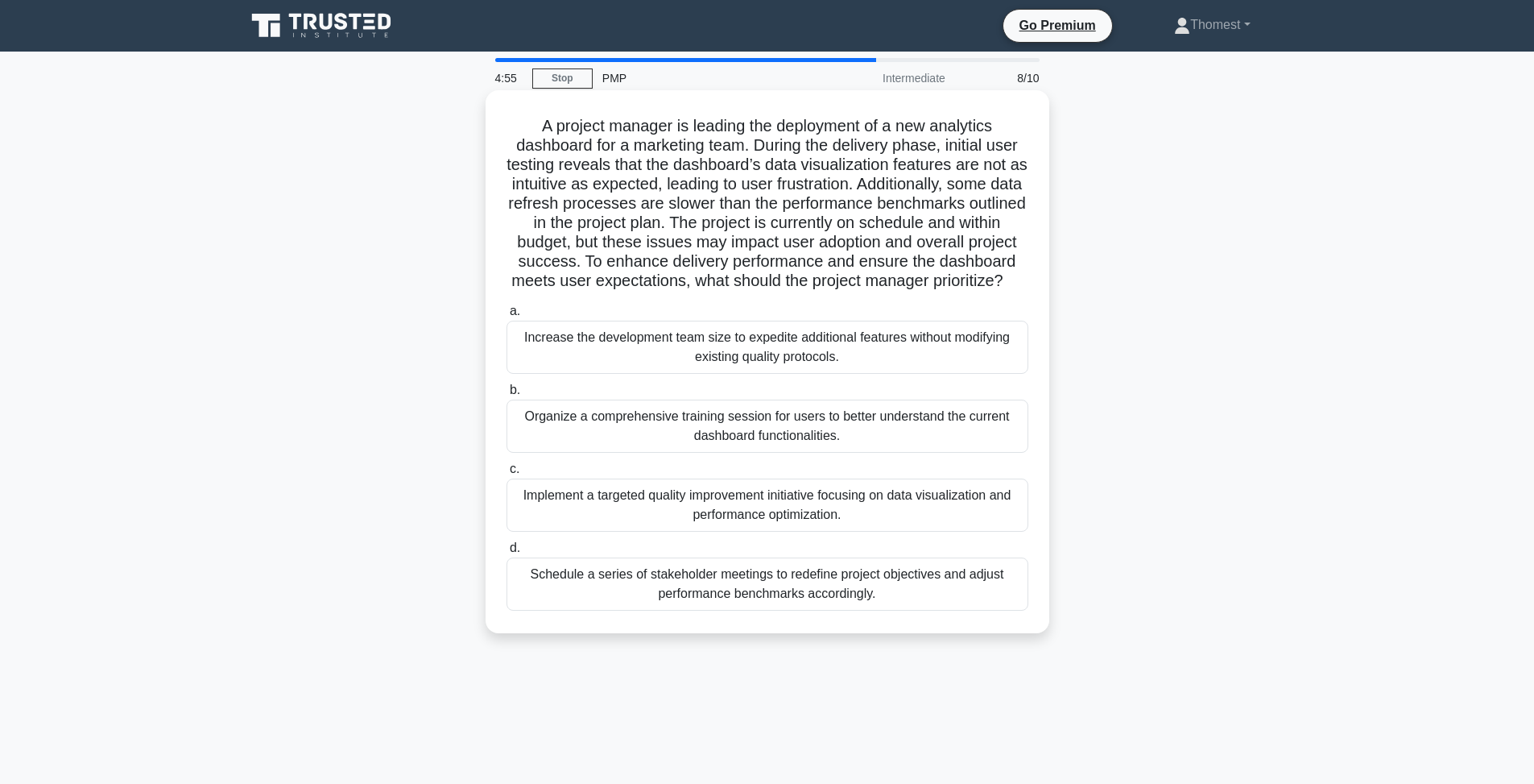
click at [880, 512] on div "Implement a targeted quality improvement initiative focusing on data visualizat…" at bounding box center [767, 504] width 522 height 53
click at [506, 475] on input "c. Implement a targeted quality improvement initiative focusing on data visuali…" at bounding box center [506, 469] width 0 height 11
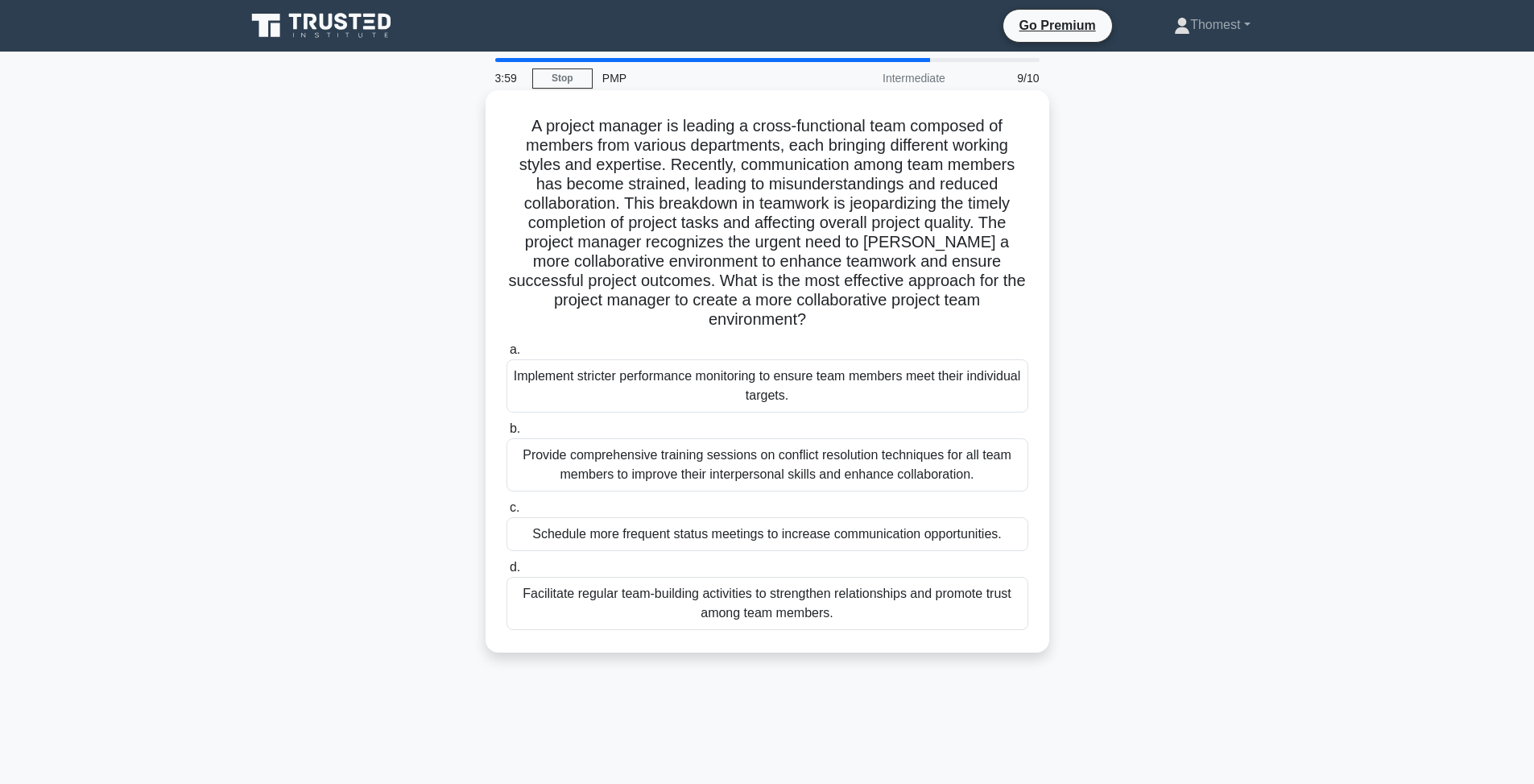
click at [804, 459] on div "Provide comprehensive training sessions on conflict resolution techniques for a…" at bounding box center [767, 464] width 522 height 53
click at [506, 434] on input "b. Provide comprehensive training sessions on conflict resolution techniques fo…" at bounding box center [506, 429] width 0 height 11
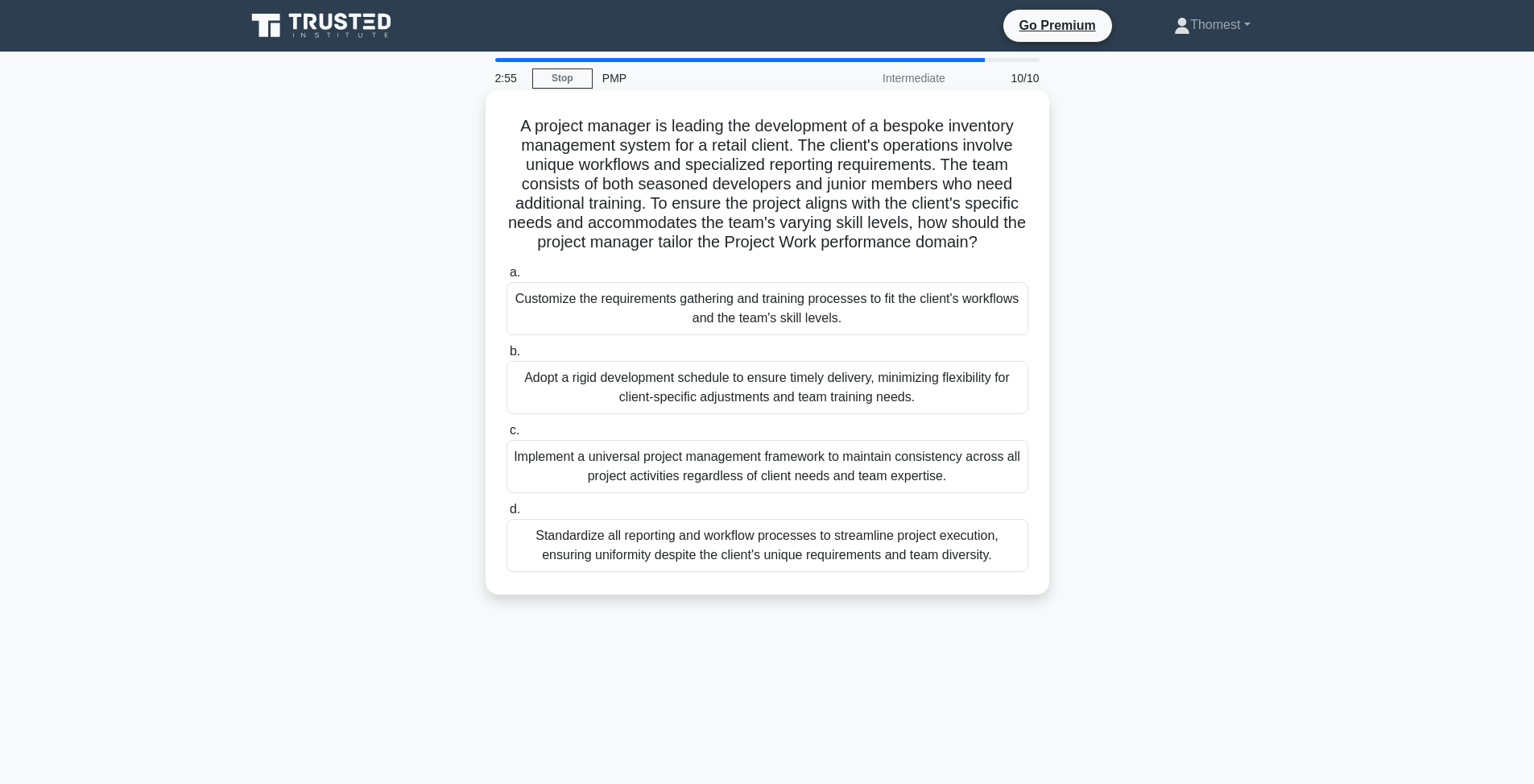
click at [861, 316] on div "Customize the requirements gathering and training processes to fit the client's…" at bounding box center [767, 308] width 522 height 53
click at [506, 278] on input "a. Customize the requirements gathering and training processes to fit the clien…" at bounding box center [506, 272] width 0 height 11
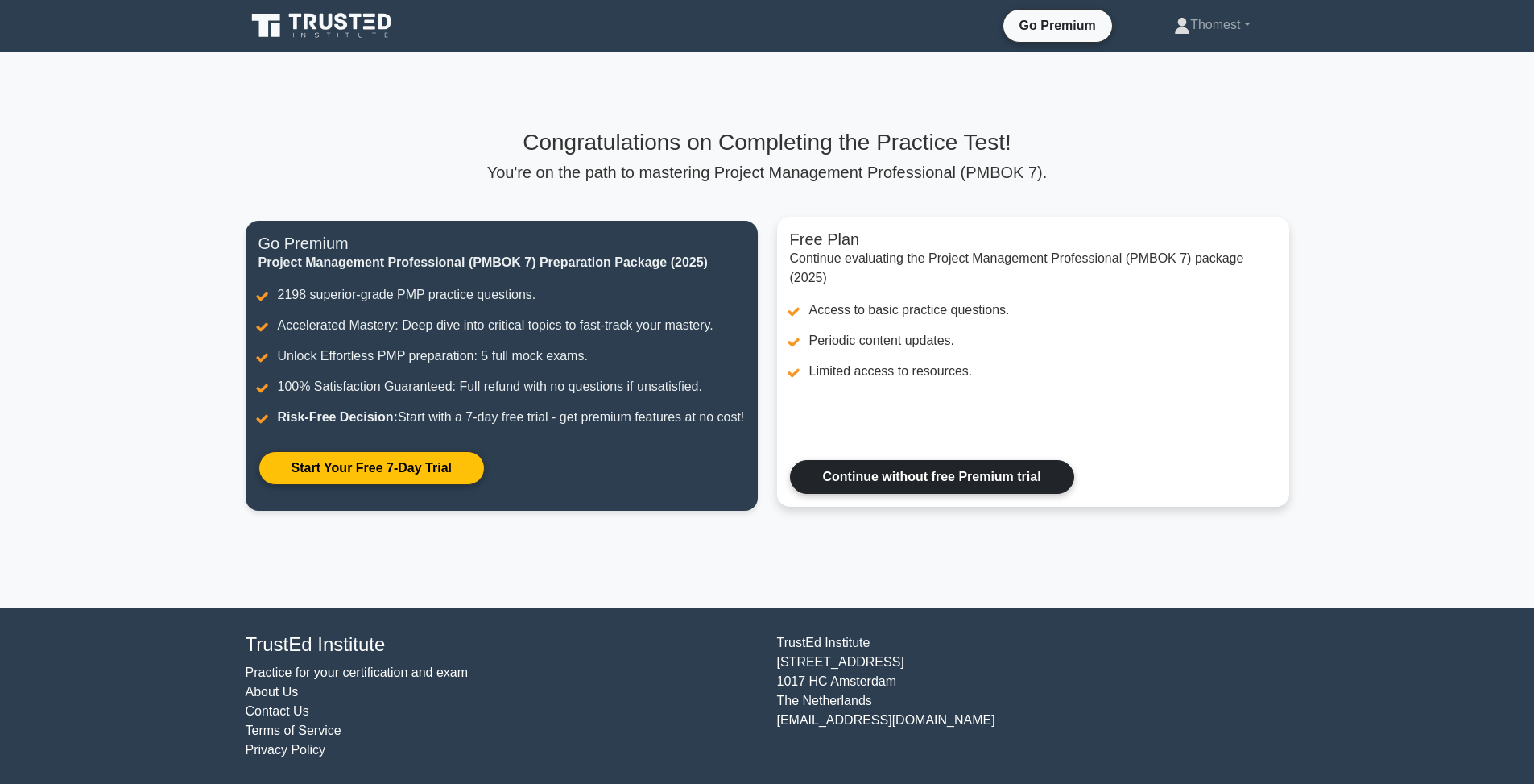
click at [921, 491] on link "Continue without free Premium trial" at bounding box center [932, 477] width 284 height 34
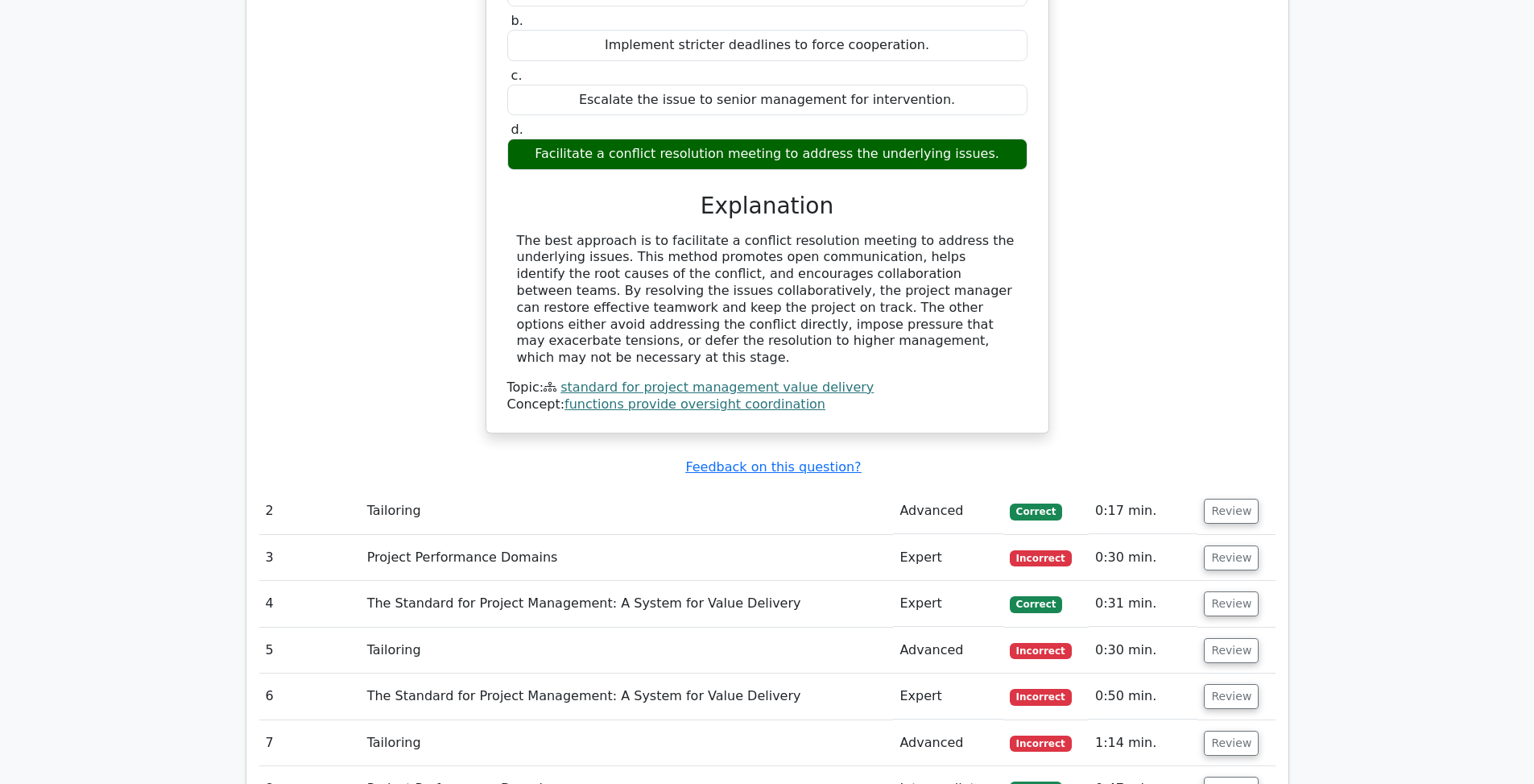
scroll to position [1508, 0]
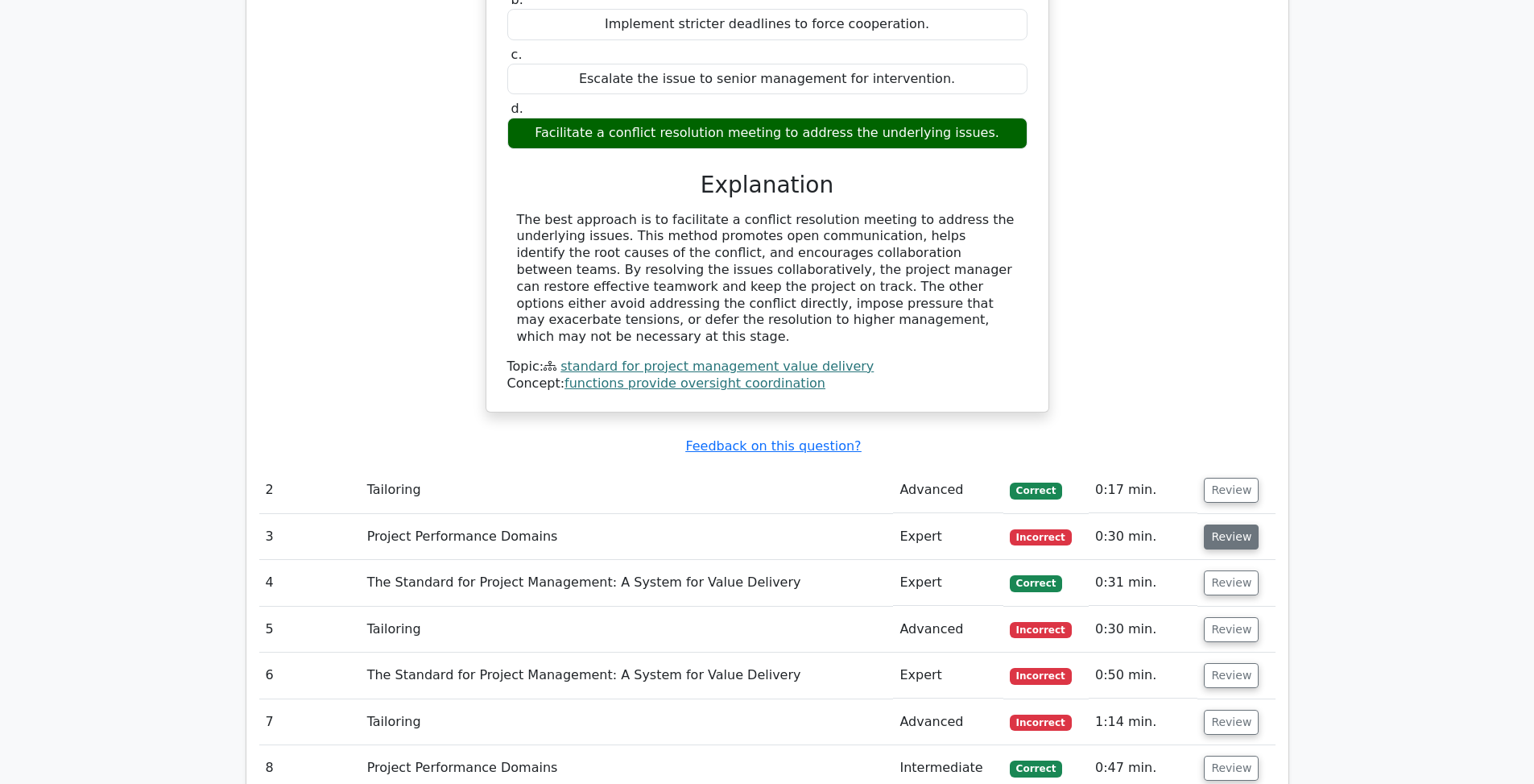
click at [1217, 524] on button "Review" at bounding box center [1231, 537] width 55 height 25
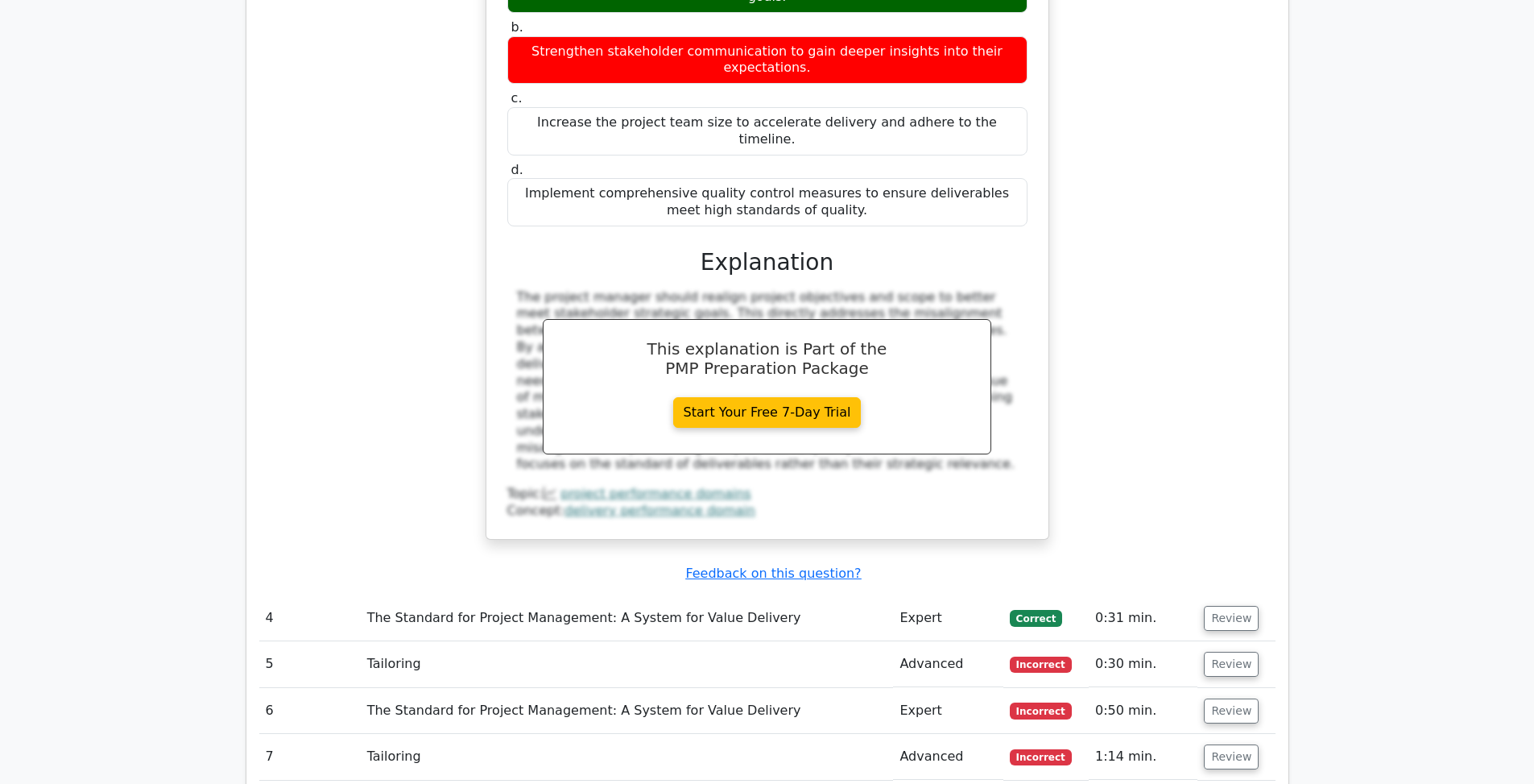
scroll to position [2262, 0]
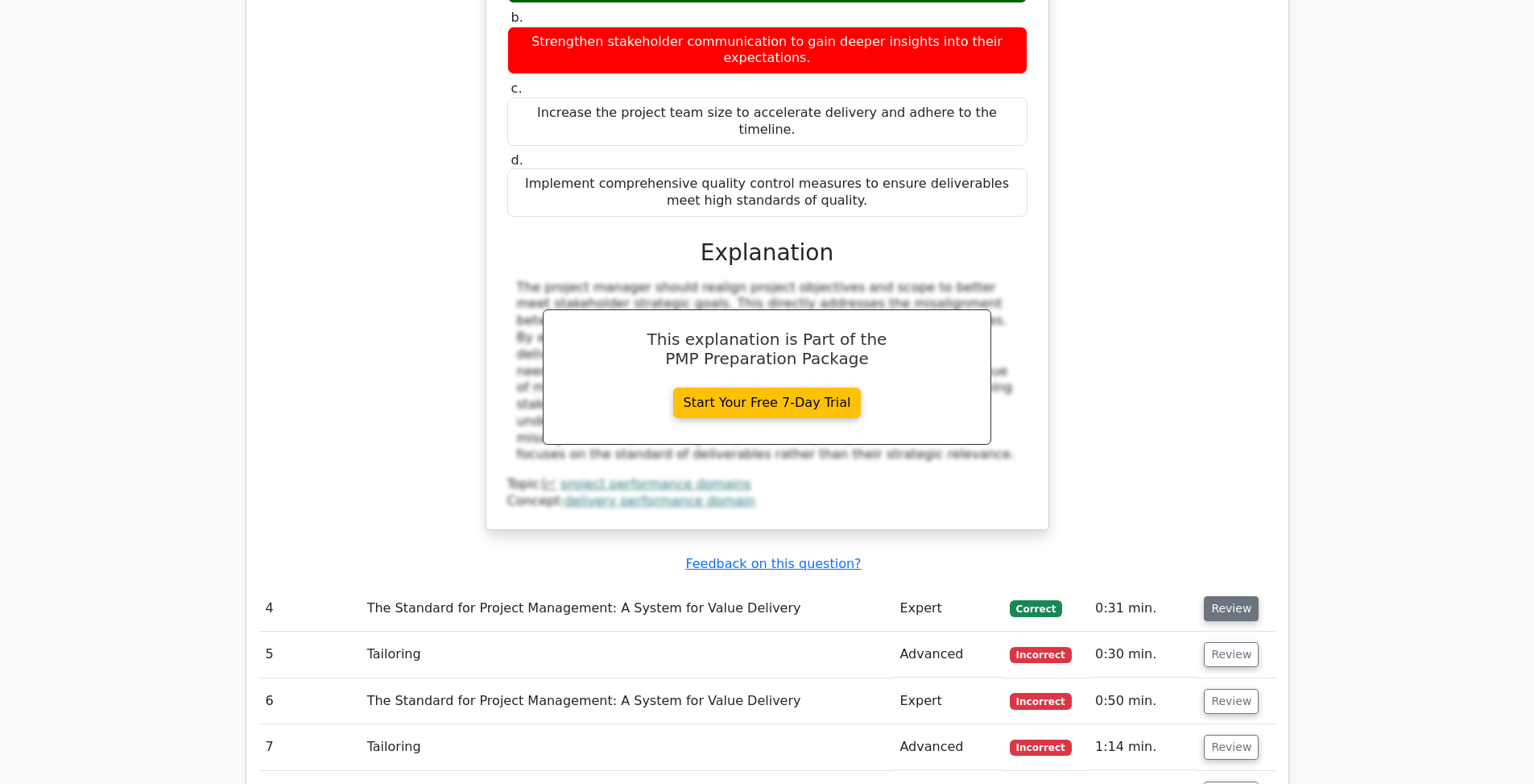
click at [1220, 596] on button "Review" at bounding box center [1231, 609] width 55 height 25
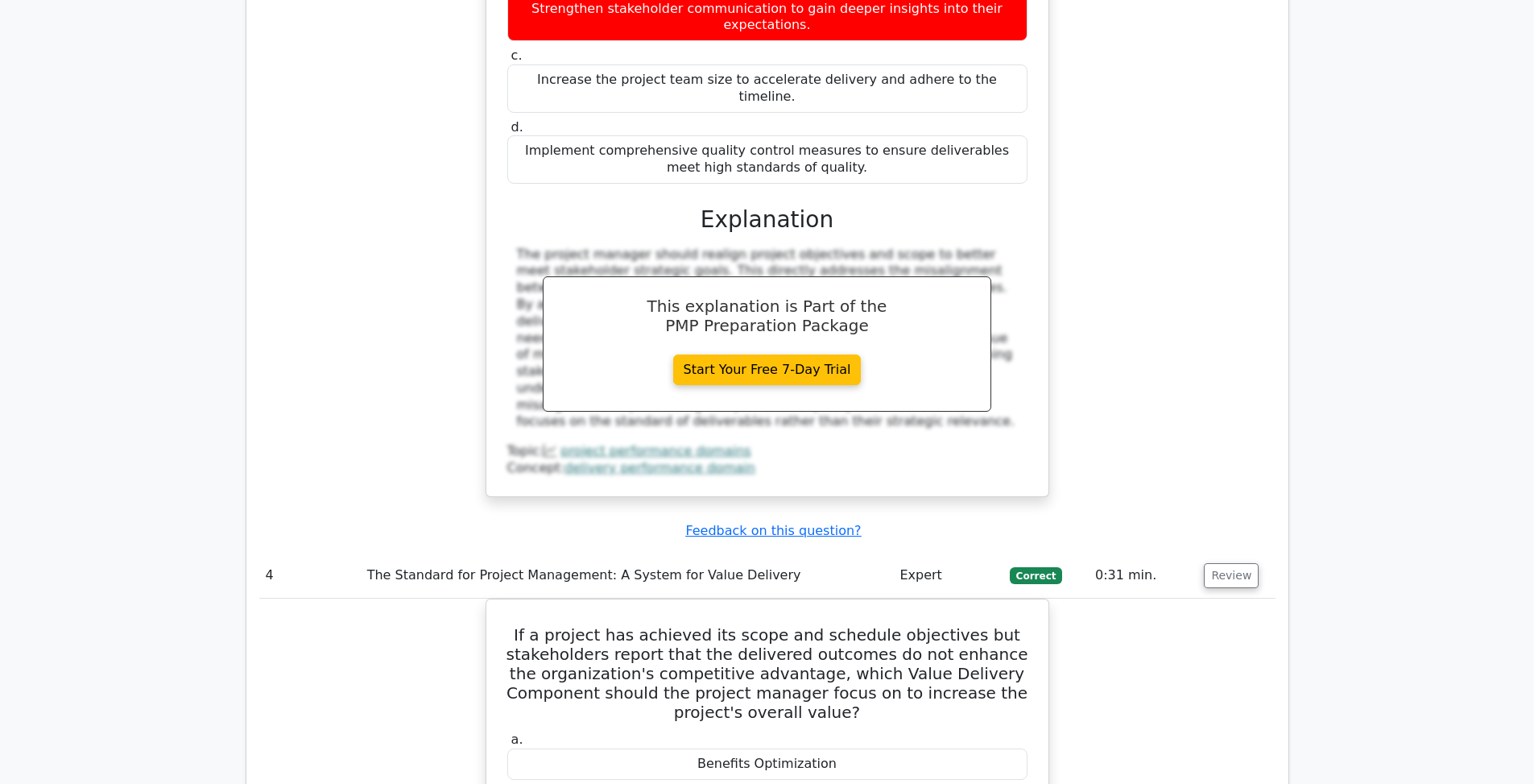
scroll to position [2392, 0]
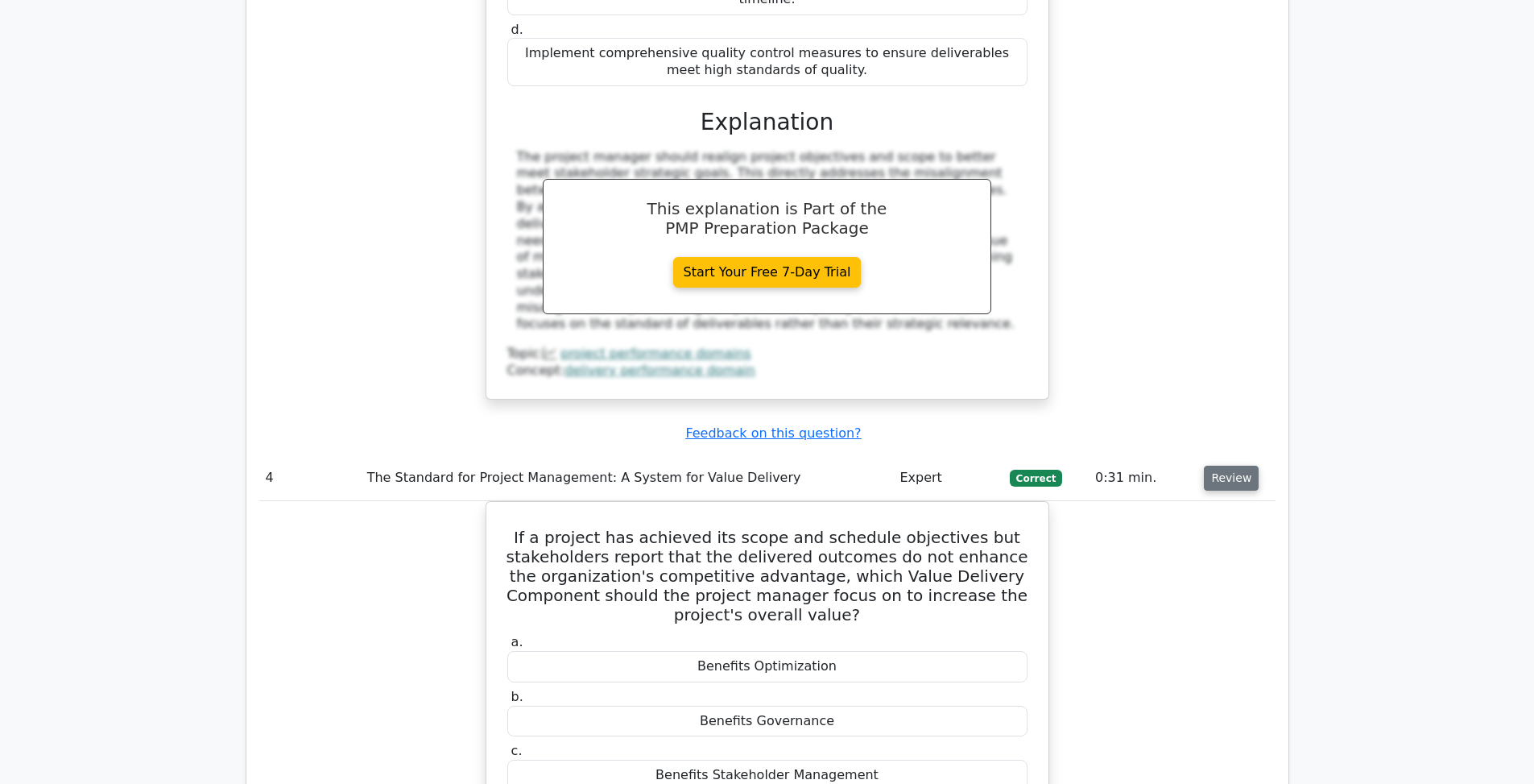
click at [1221, 466] on button "Review" at bounding box center [1231, 478] width 55 height 25
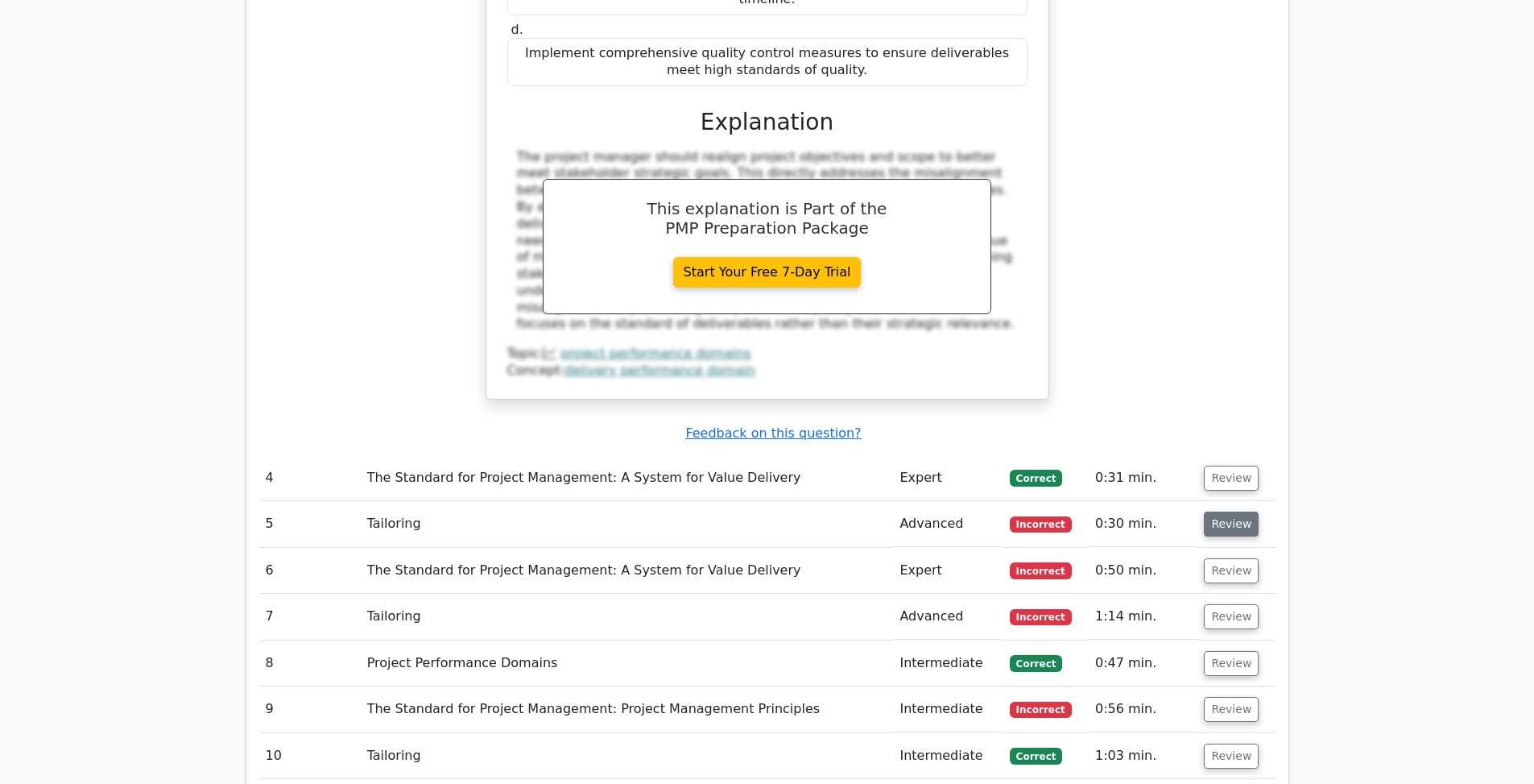
click at [1214, 512] on button "Review" at bounding box center [1231, 524] width 55 height 25
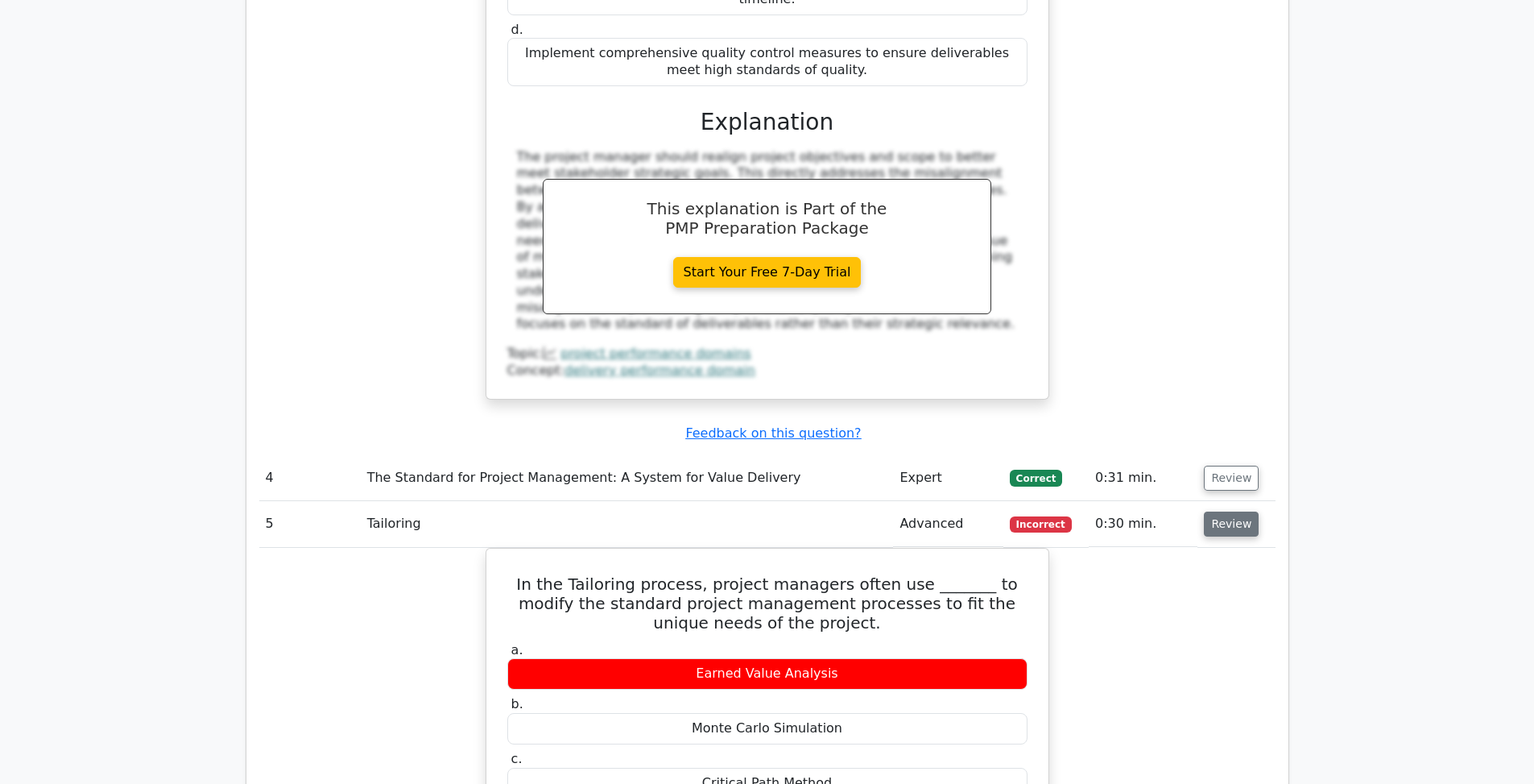
click at [1207, 512] on button "Review" at bounding box center [1231, 524] width 55 height 25
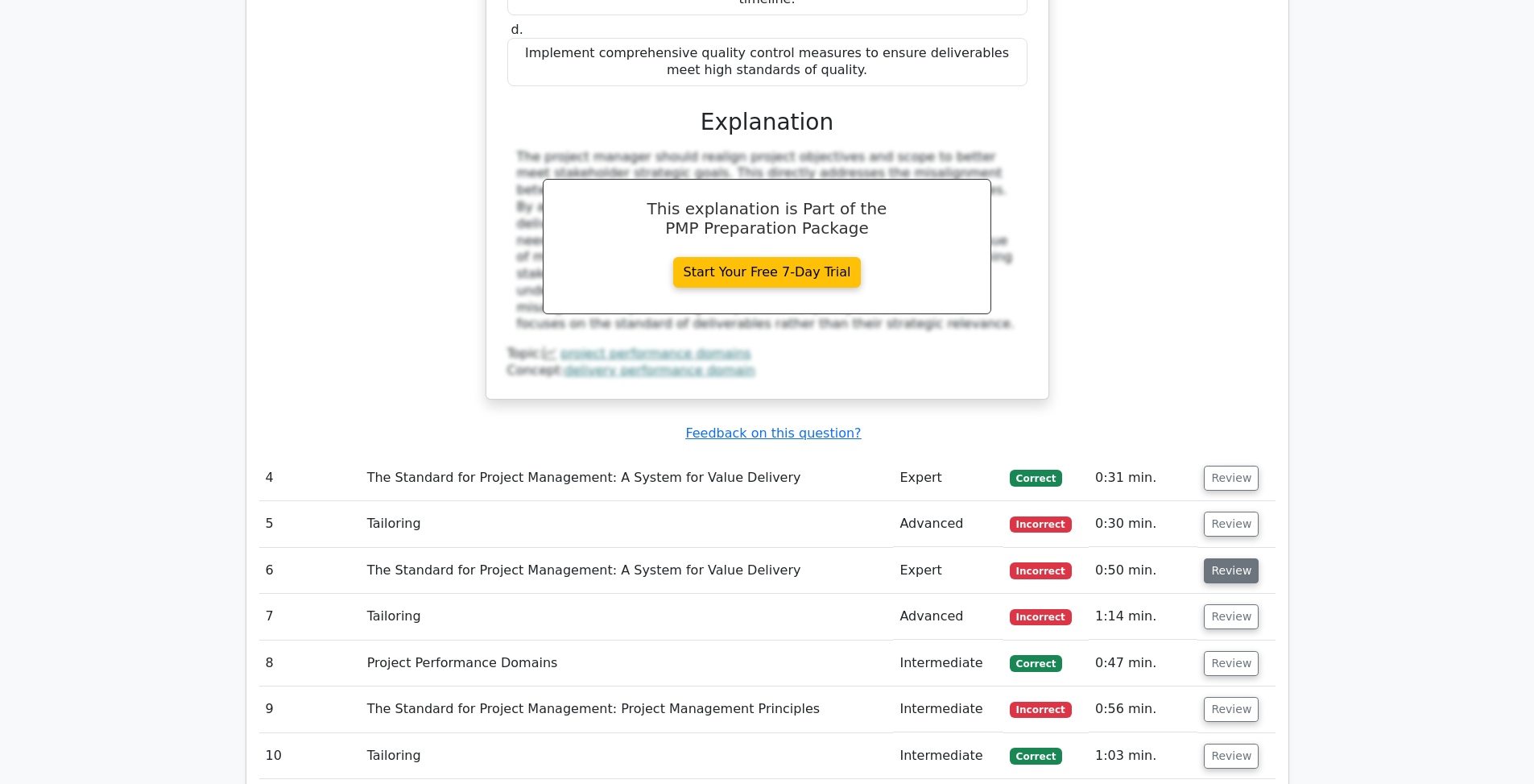
click at [1215, 558] on button "Review" at bounding box center [1231, 571] width 55 height 25
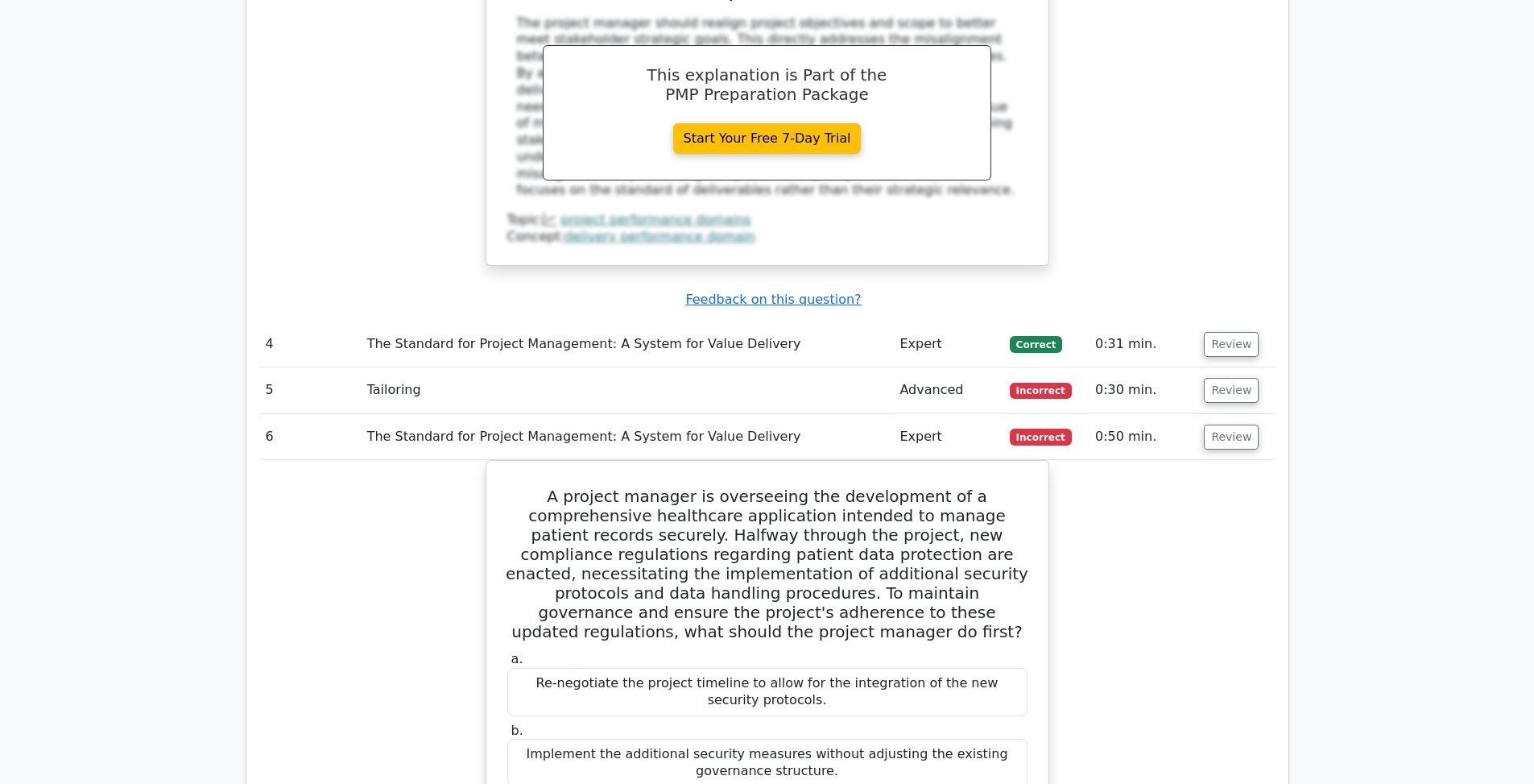
scroll to position [2529, 0]
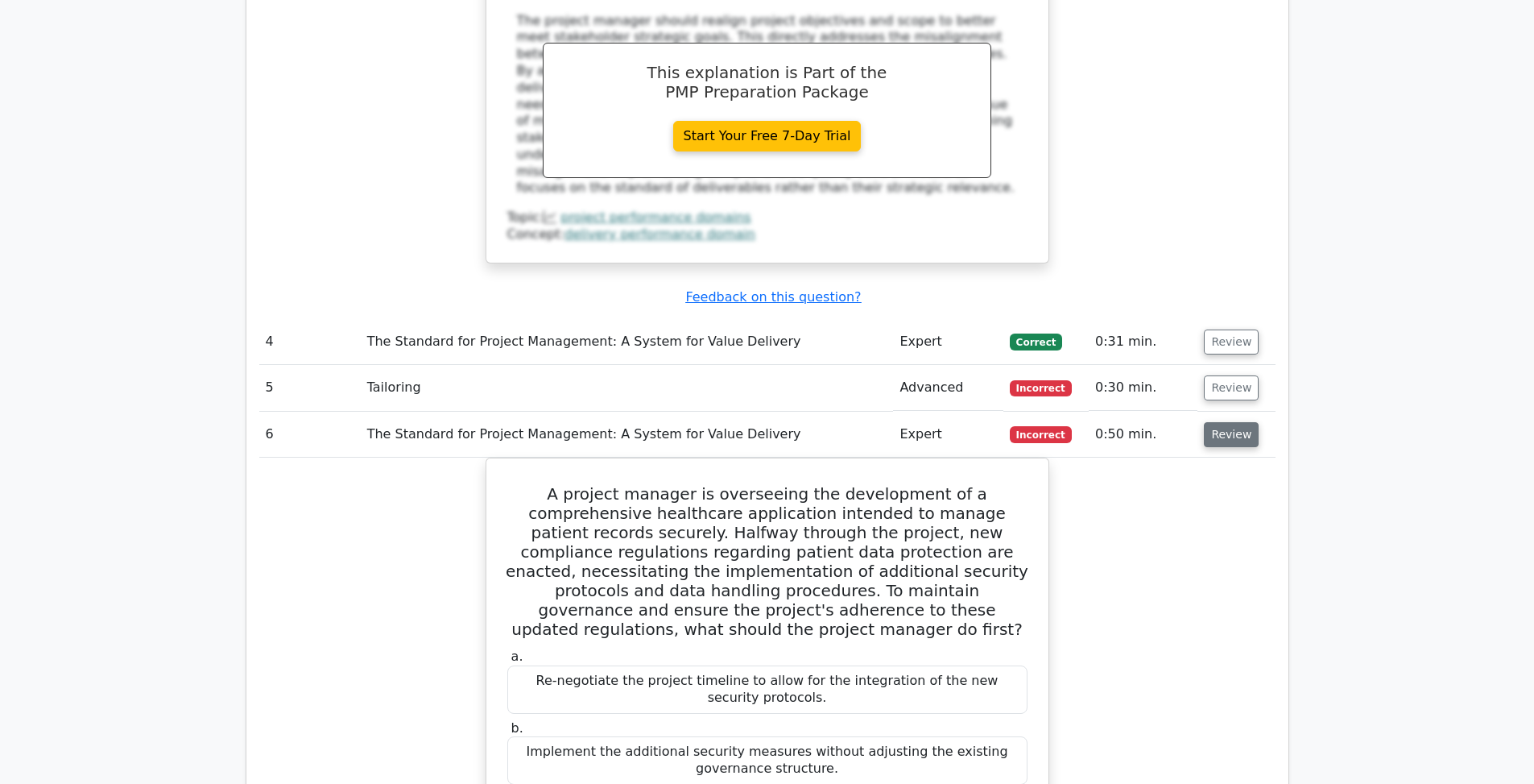
click at [1212, 422] on button "Review" at bounding box center [1231, 434] width 55 height 25
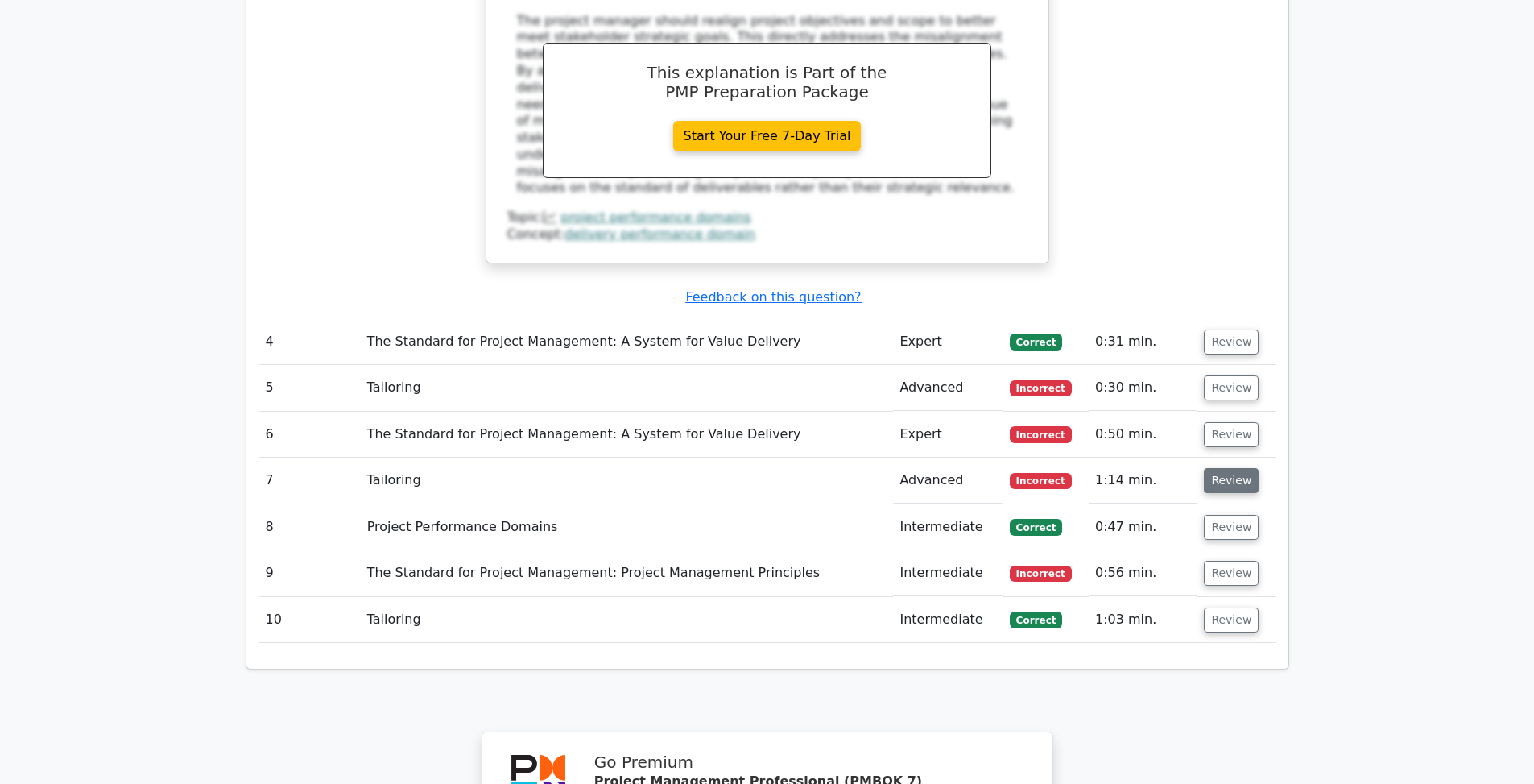
click at [1210, 468] on button "Review" at bounding box center [1231, 480] width 55 height 25
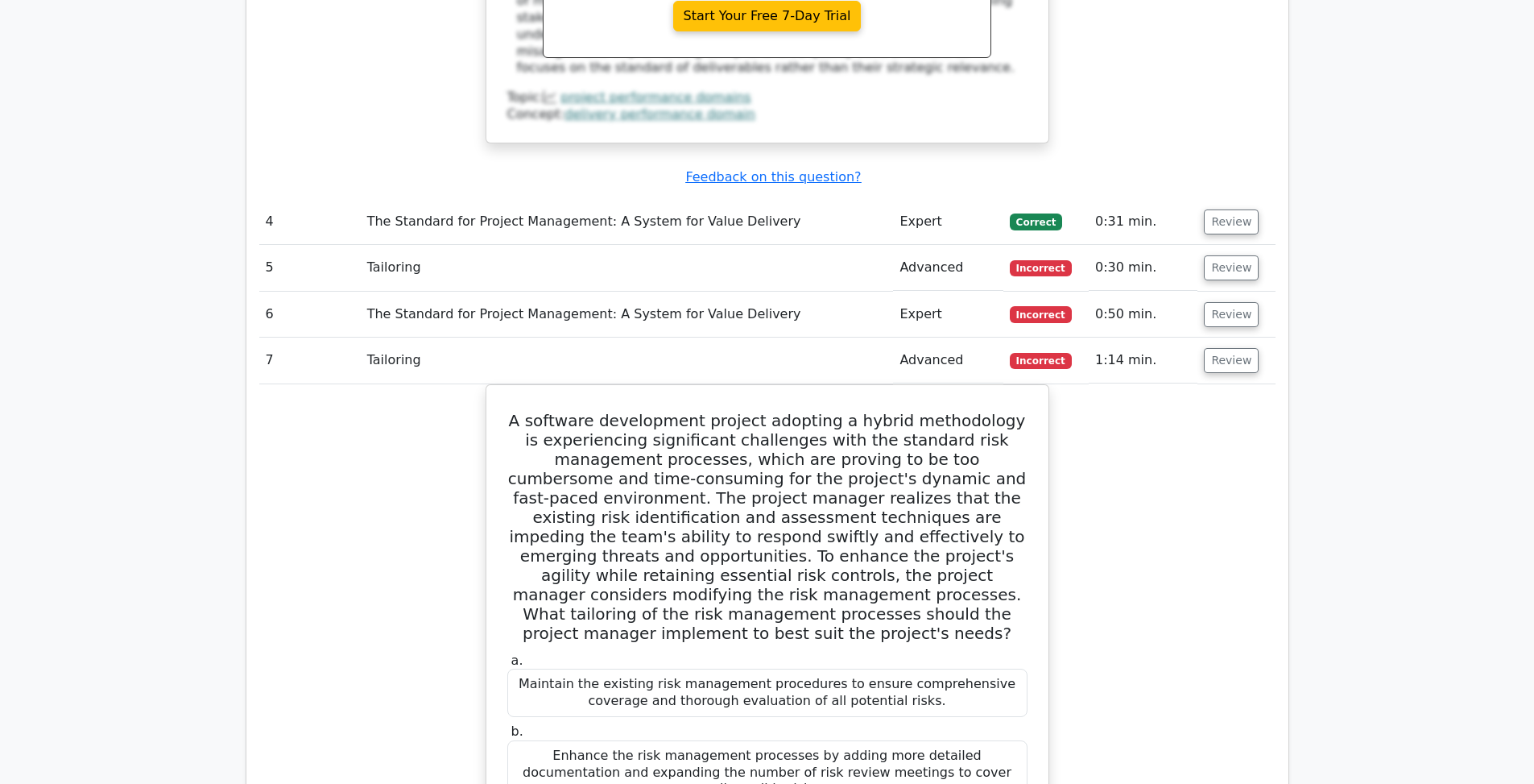
scroll to position [2666, 0]
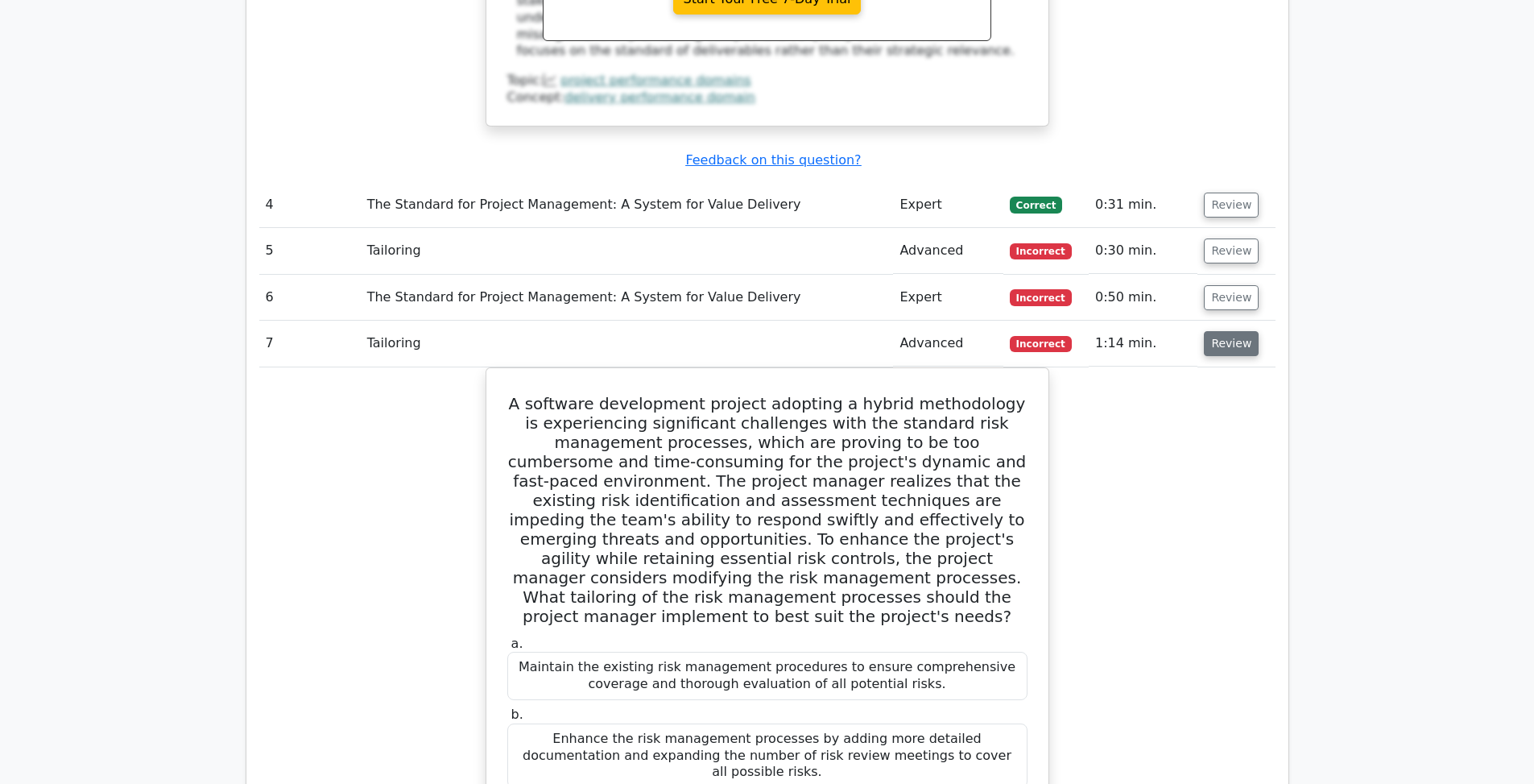
click at [1224, 331] on button "Review" at bounding box center [1231, 343] width 55 height 25
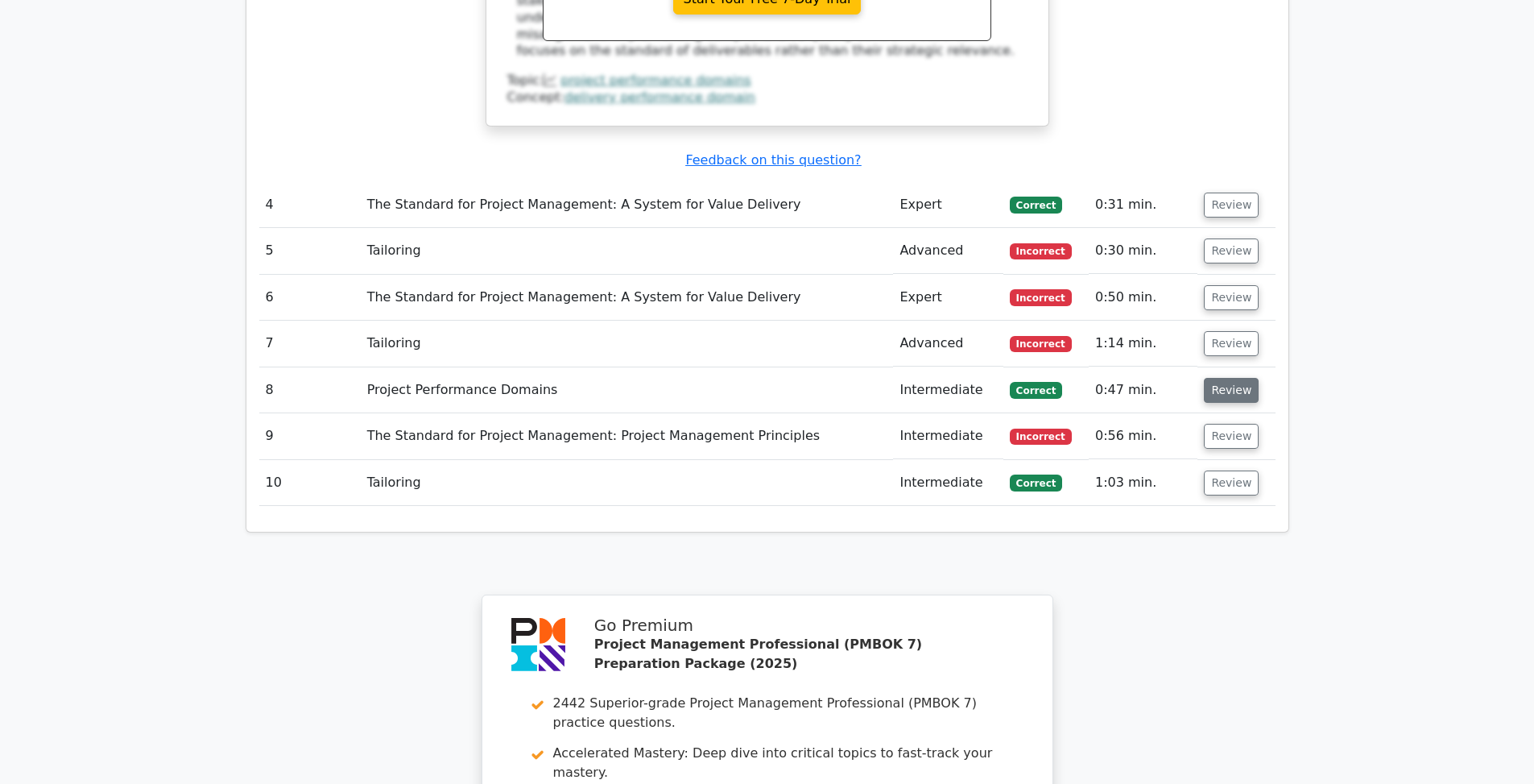
click at [1235, 378] on button "Review" at bounding box center [1231, 390] width 55 height 25
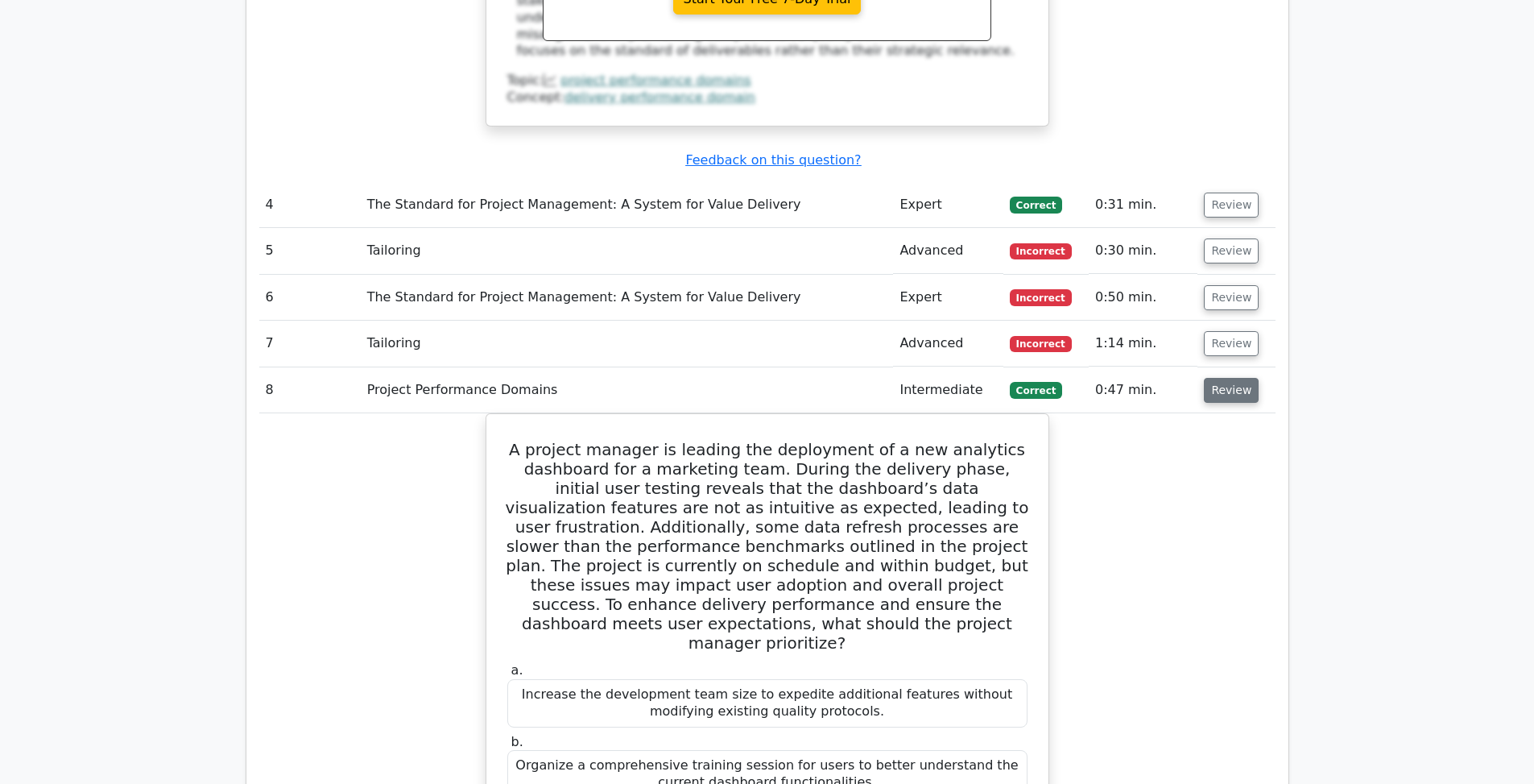
click at [1237, 378] on button "Review" at bounding box center [1231, 390] width 55 height 25
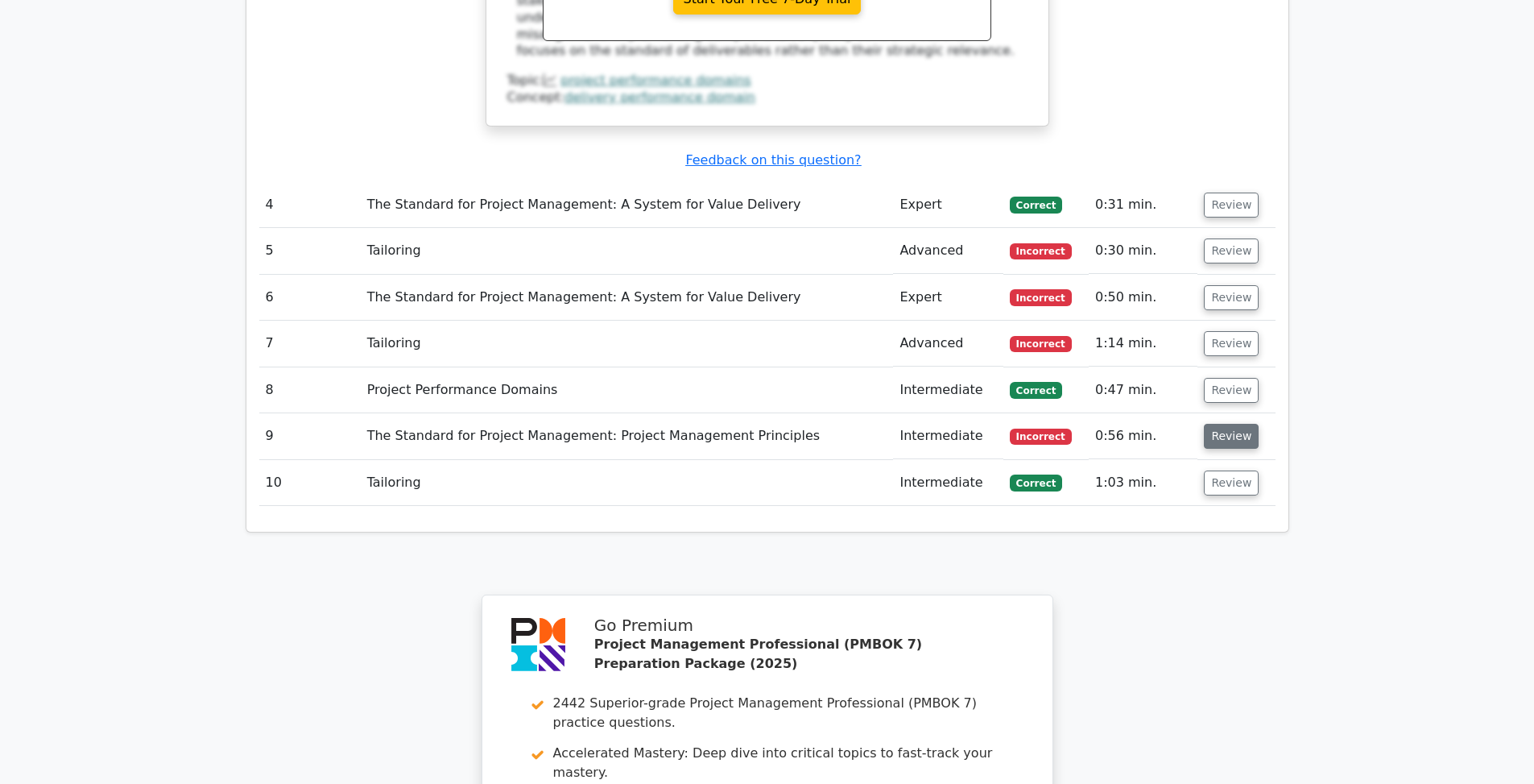
click at [1210, 423] on button "Review" at bounding box center [1231, 436] width 55 height 25
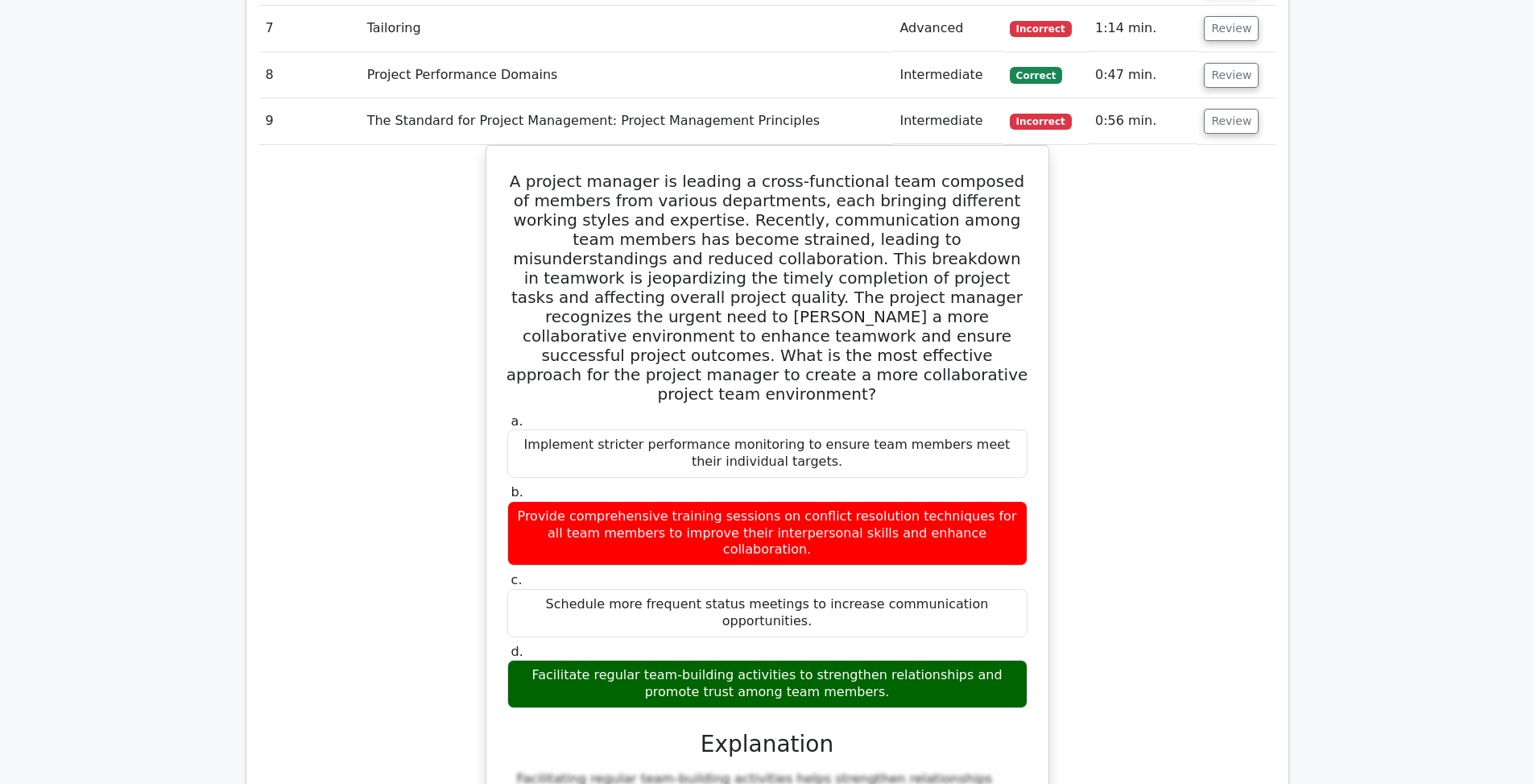
scroll to position [2905, 0]
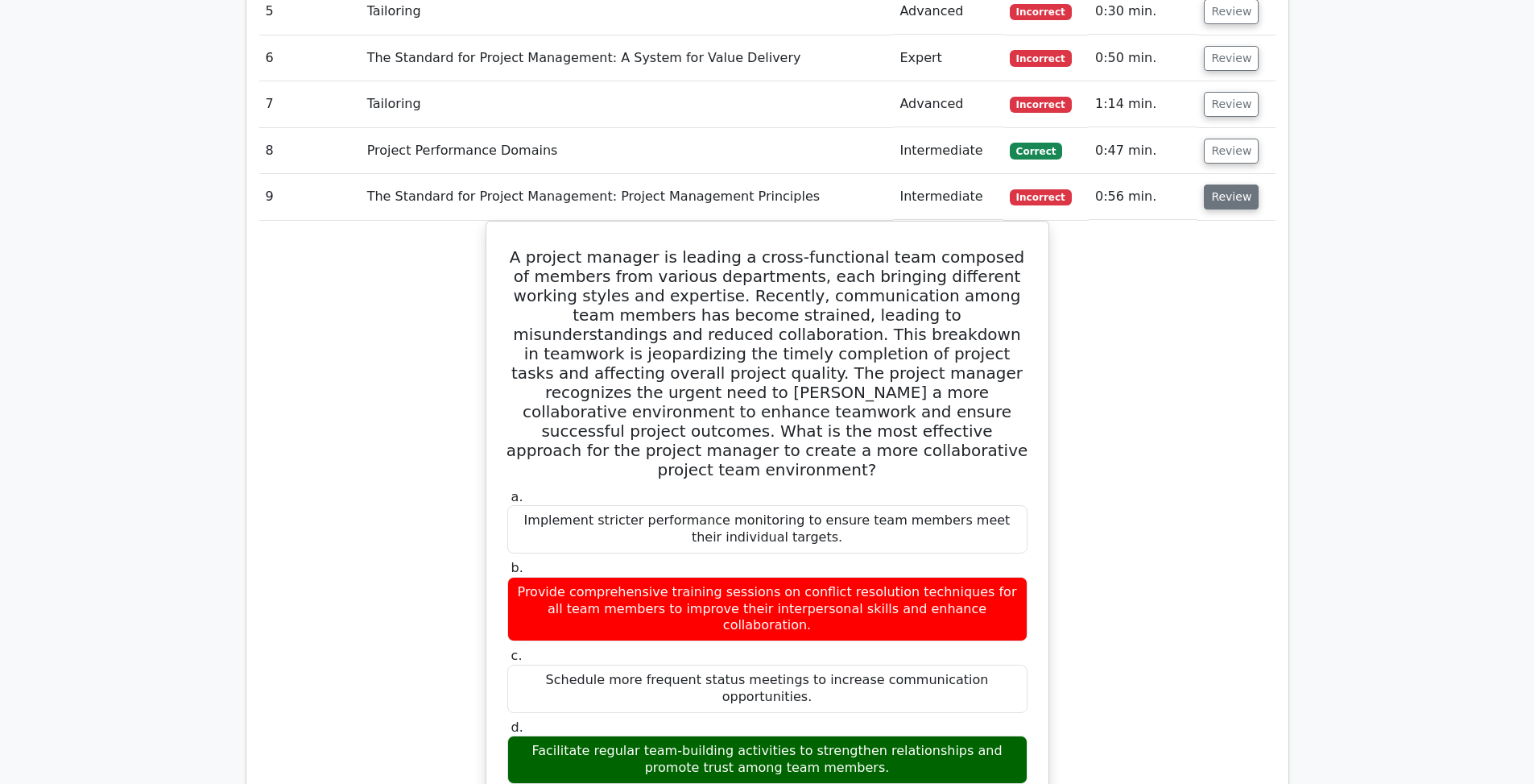
click at [1208, 184] on button "Review" at bounding box center [1231, 197] width 55 height 25
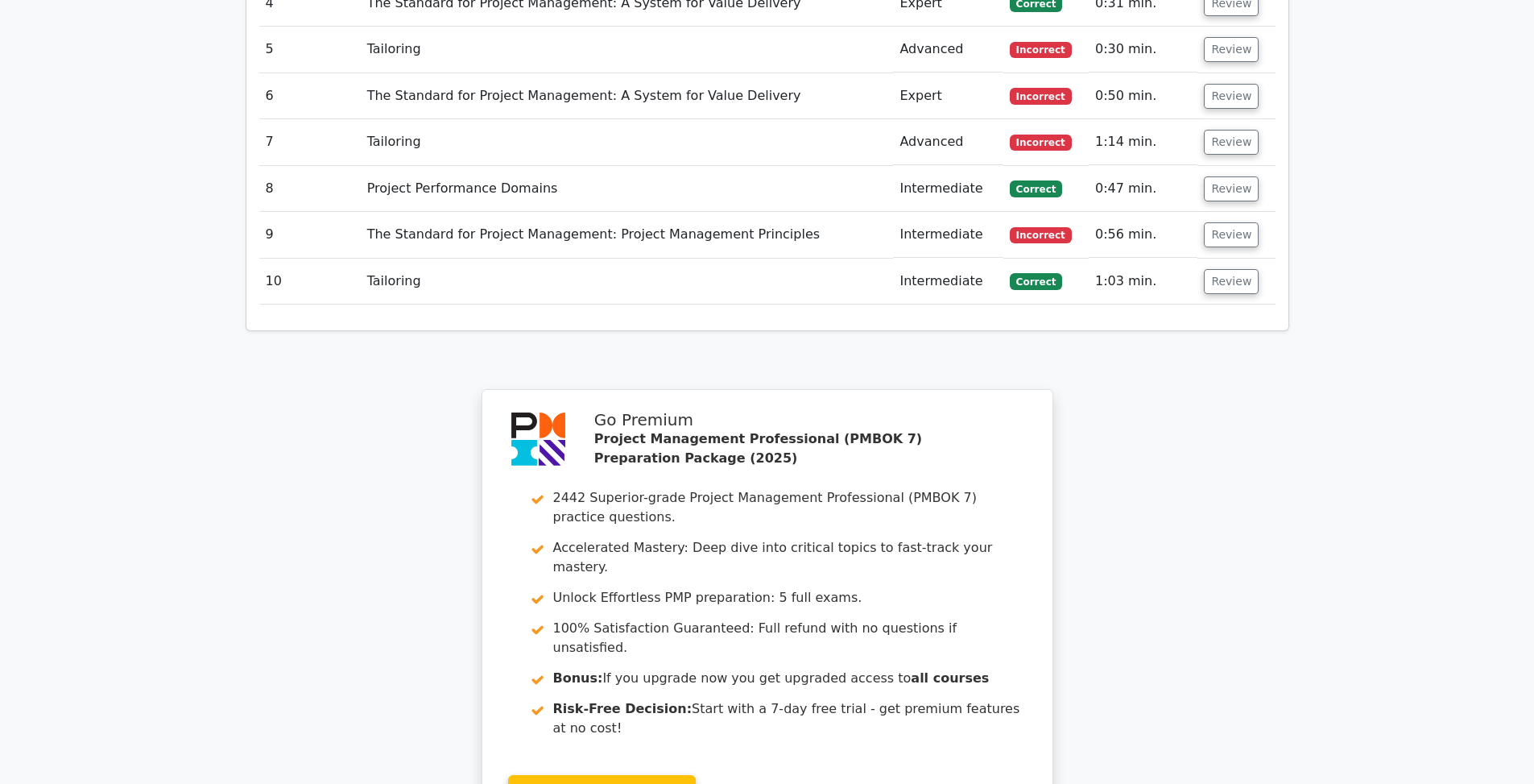
scroll to position [2792, 0]
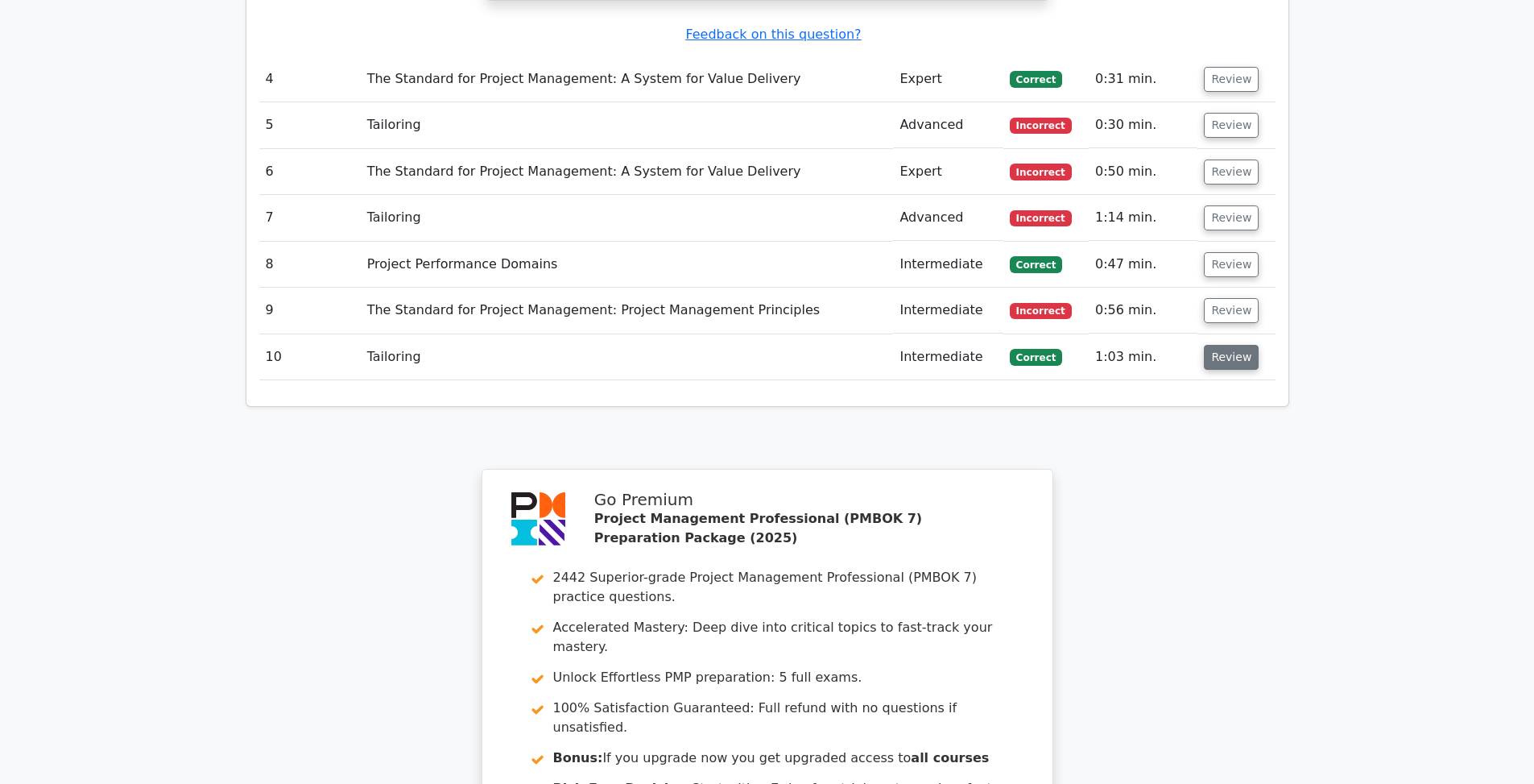
click at [1210, 344] on button "Review" at bounding box center [1231, 357] width 55 height 25
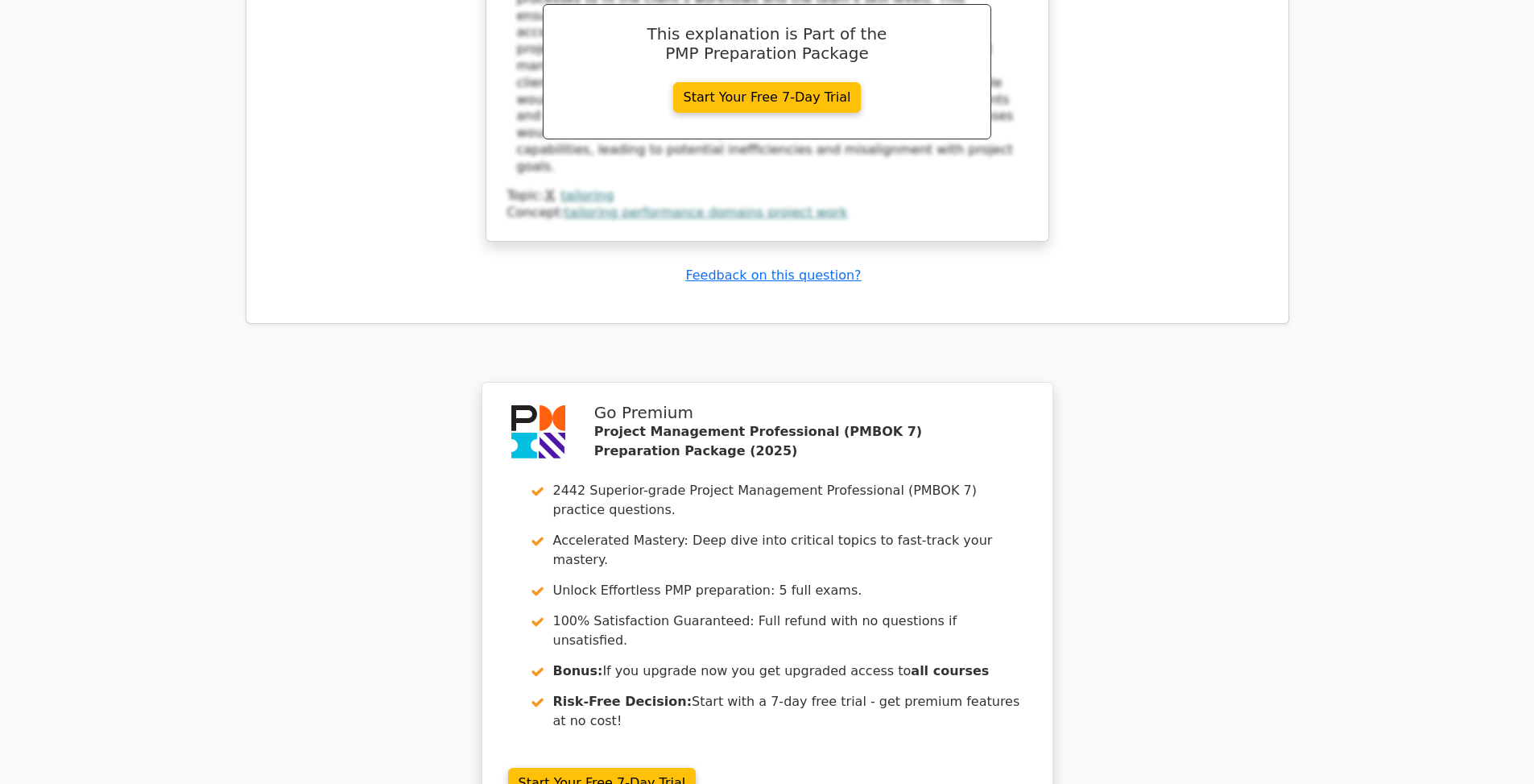
scroll to position [3891, 0]
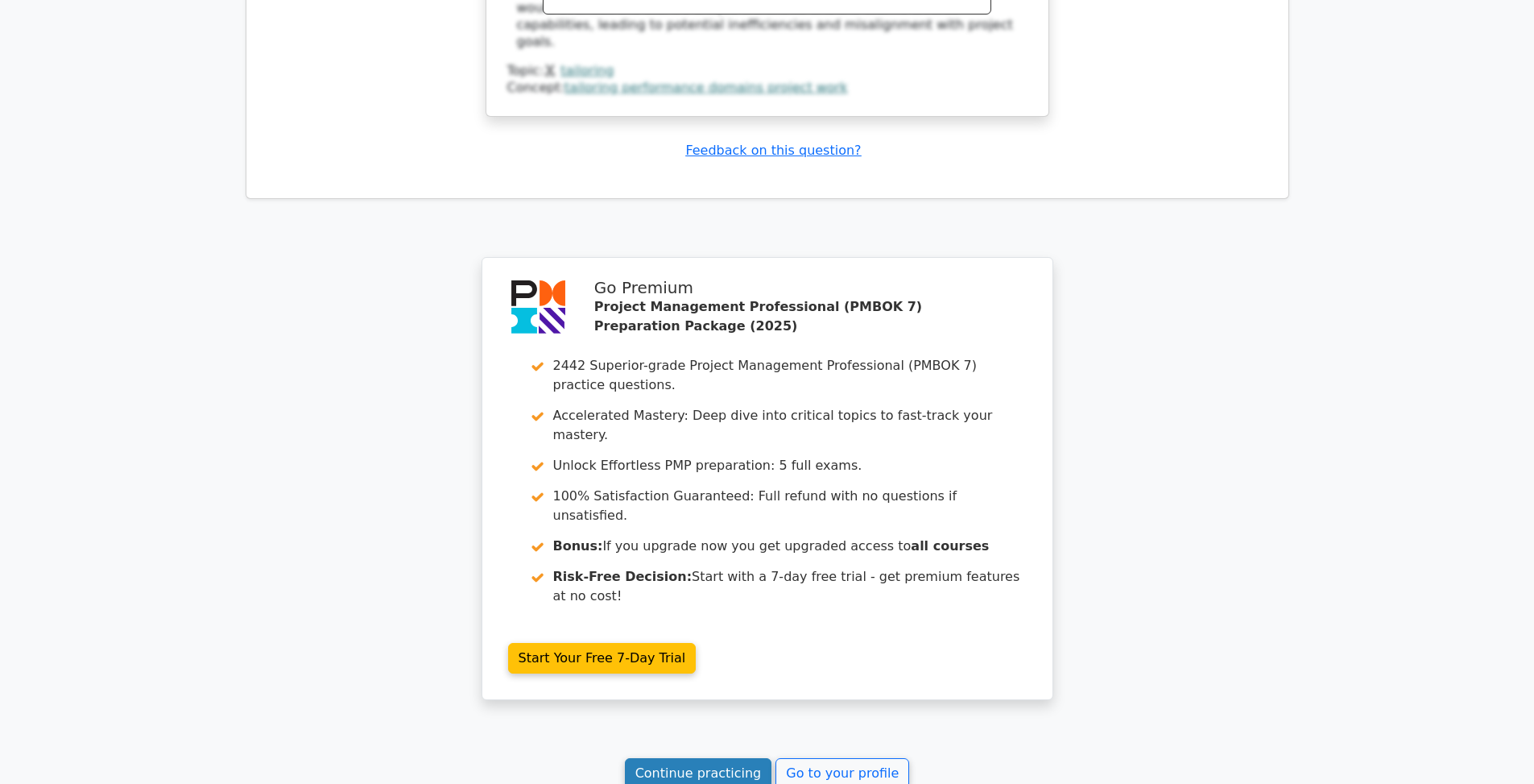
click at [738, 758] on link "Continue practicing" at bounding box center [699, 773] width 147 height 31
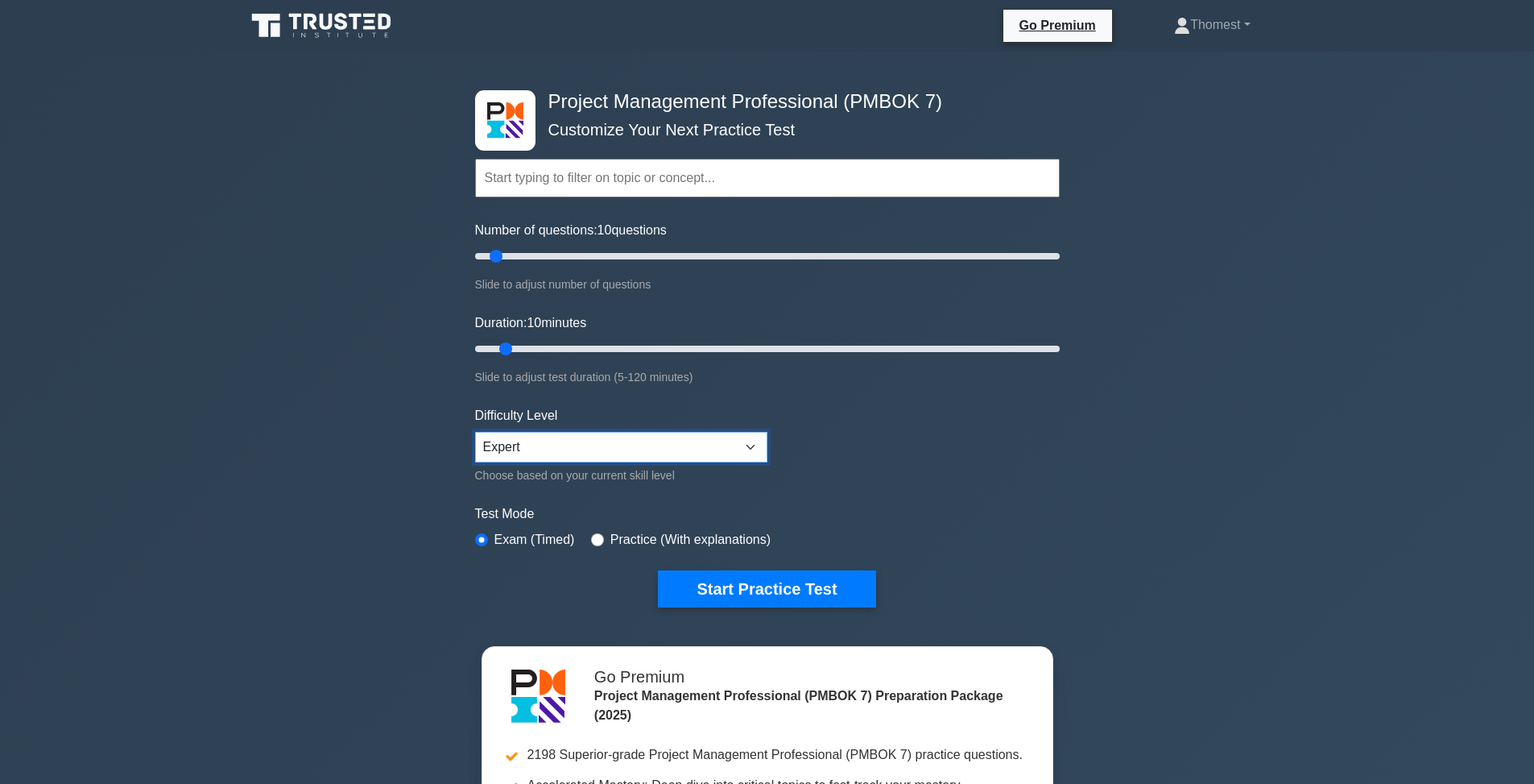
click at [728, 449] on select "Beginner Intermediate Expert" at bounding box center [620, 447] width 292 height 31
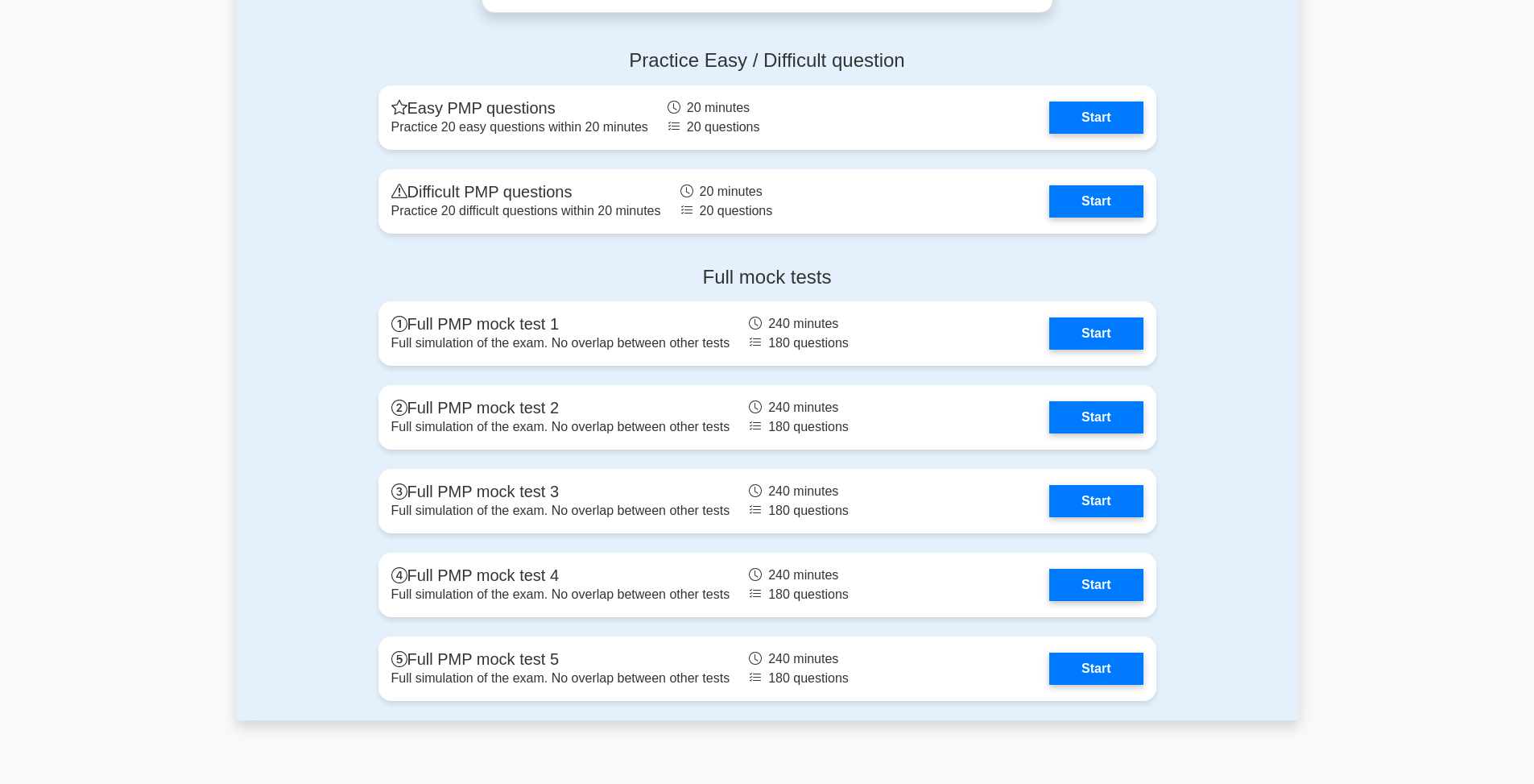
scroll to position [276, 0]
